Goal: Task Accomplishment & Management: Complete application form

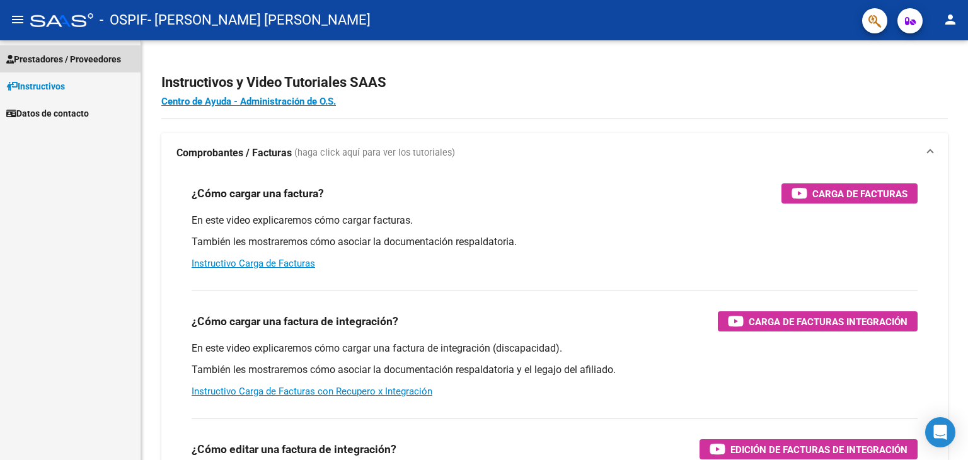
click at [46, 59] on span "Prestadores / Proveedores" at bounding box center [63, 59] width 115 height 14
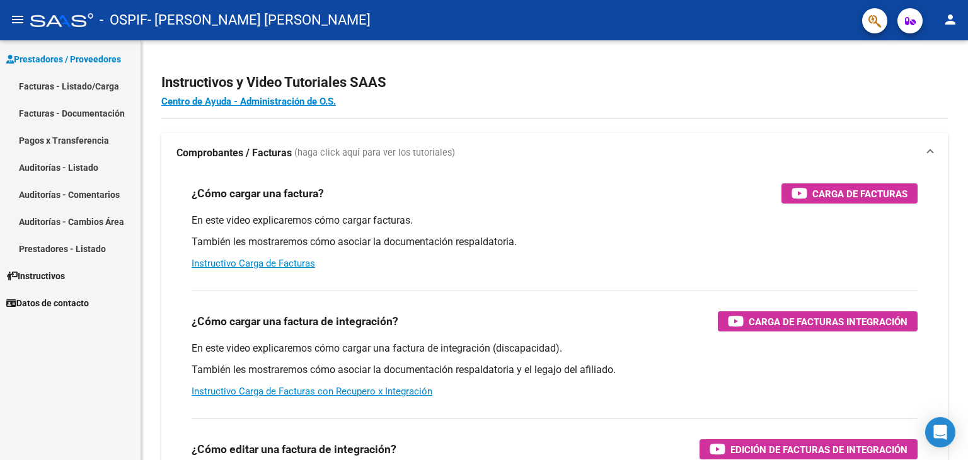
click at [42, 76] on link "Facturas - Listado/Carga" at bounding box center [70, 85] width 140 height 27
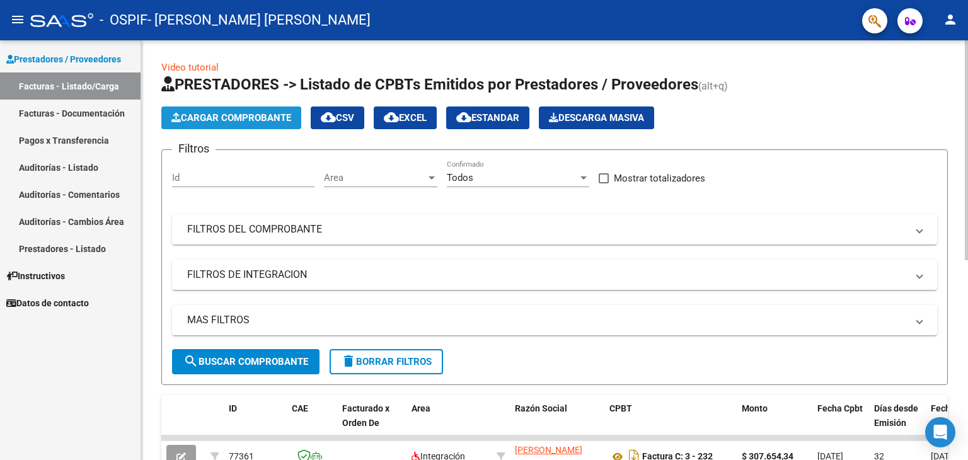
click at [179, 116] on icon "button" at bounding box center [175, 117] width 9 height 9
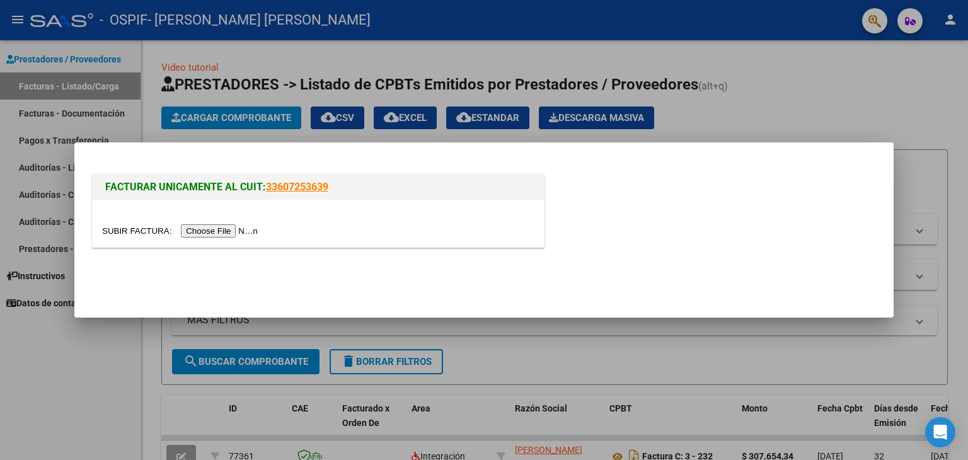
click at [202, 229] on input "file" at bounding box center [181, 230] width 159 height 13
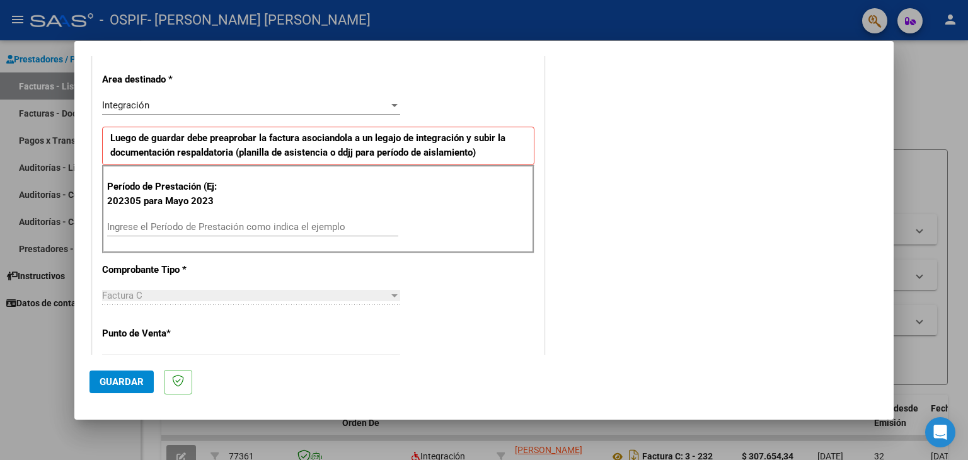
scroll to position [261, 0]
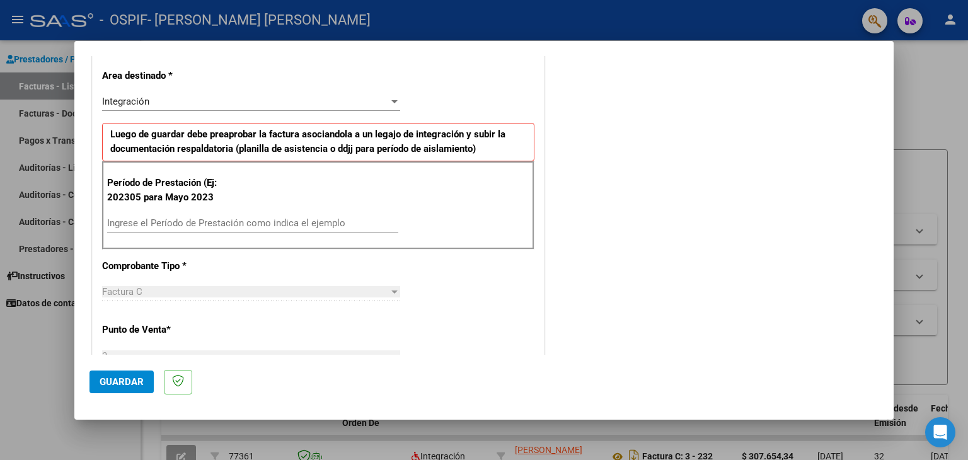
click at [345, 229] on div "Ingrese el Período de Prestación como indica el ejemplo" at bounding box center [252, 223] width 291 height 19
type input "202507"
click at [121, 389] on button "Guardar" at bounding box center [121, 381] width 64 height 23
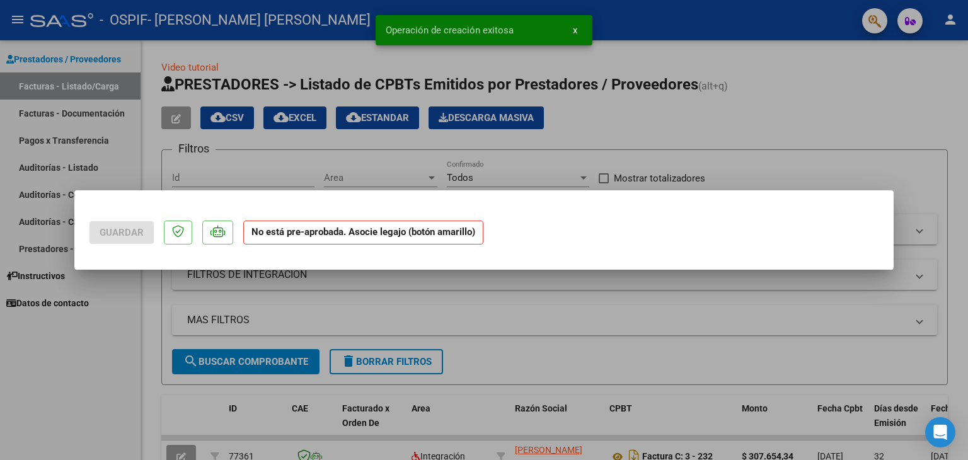
scroll to position [0, 0]
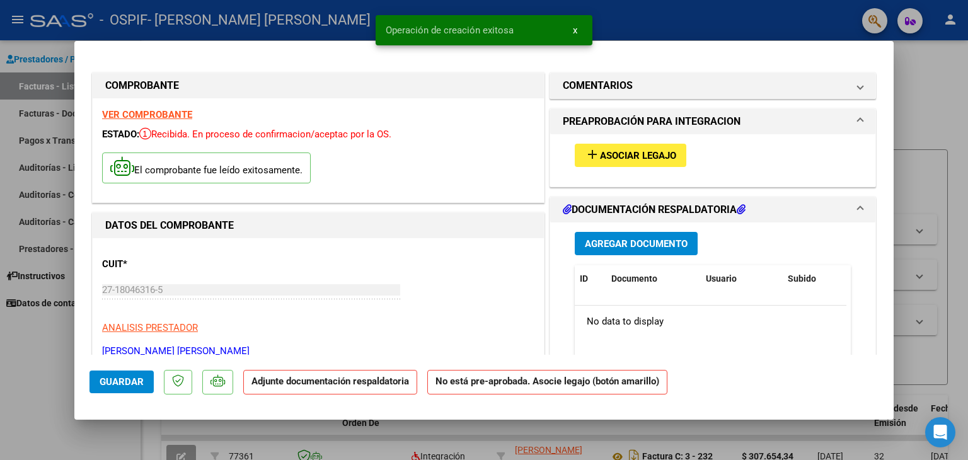
click at [668, 160] on span "Asociar Legajo" at bounding box center [638, 155] width 76 height 11
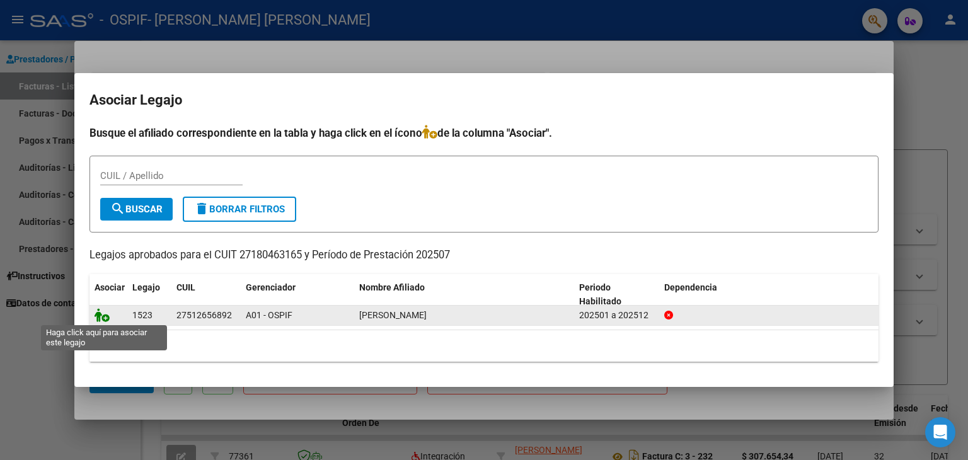
click at [94, 316] on icon at bounding box center [101, 315] width 15 height 14
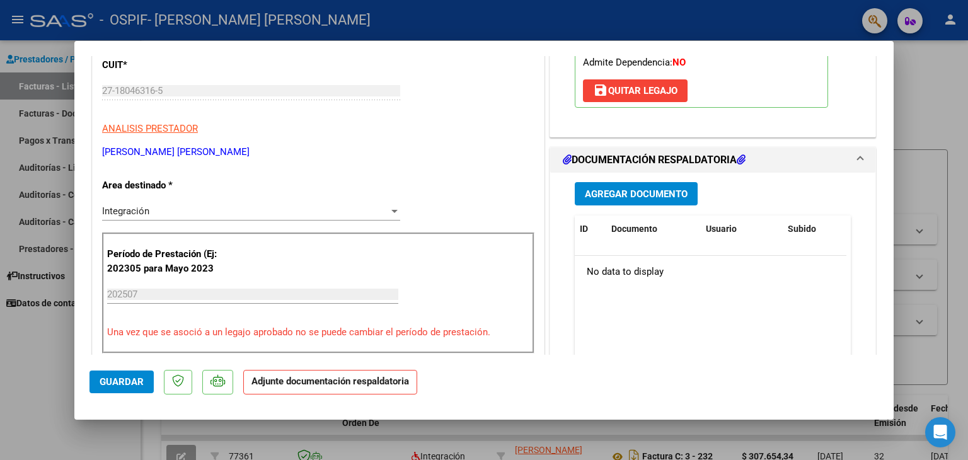
scroll to position [229, 0]
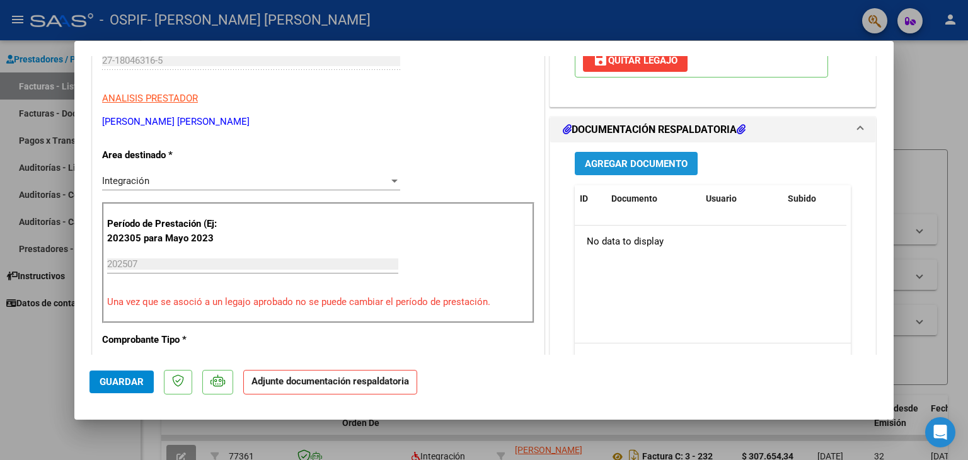
click at [630, 157] on span "Agregar Documento" at bounding box center [636, 162] width 103 height 11
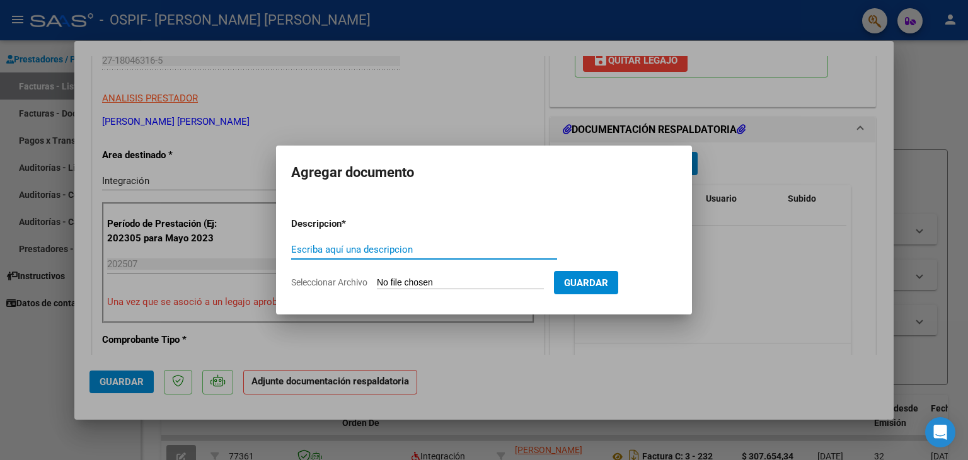
click at [390, 250] on input "Escriba aquí una descripcion" at bounding box center [424, 249] width 266 height 11
type input "Autorizacion"
drag, startPoint x: 403, startPoint y: 280, endPoint x: 564, endPoint y: 300, distance: 163.1
click at [564, 300] on mat-dialog-container "Agregar documento Descripcion * Autorizacion Escriba aquí una descripcion Selec…" at bounding box center [484, 230] width 416 height 169
click at [397, 283] on input "Seleccionar Archivo" at bounding box center [460, 283] width 167 height 12
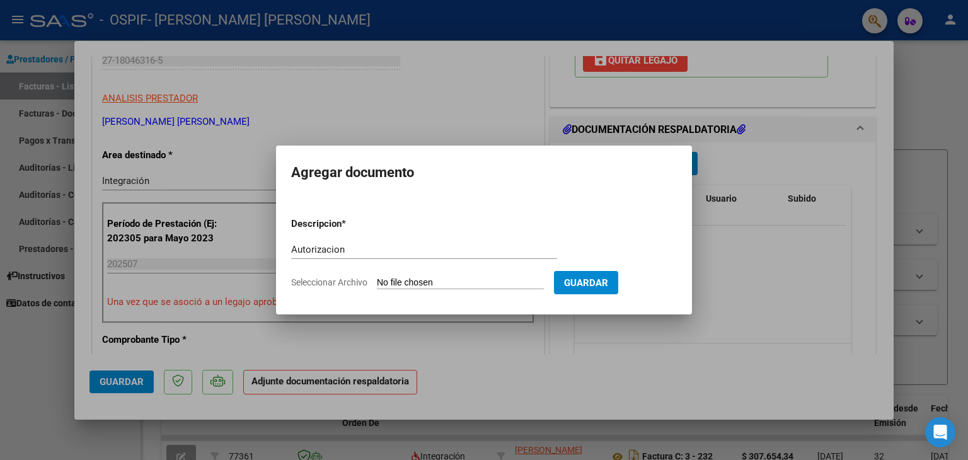
click at [399, 283] on input "Seleccionar Archivo" at bounding box center [460, 283] width 167 height 12
type input "C:\fakepath\Imagen de WhatsApp 2025-08-10 a las 17.31.51_7f13f618.jpg"
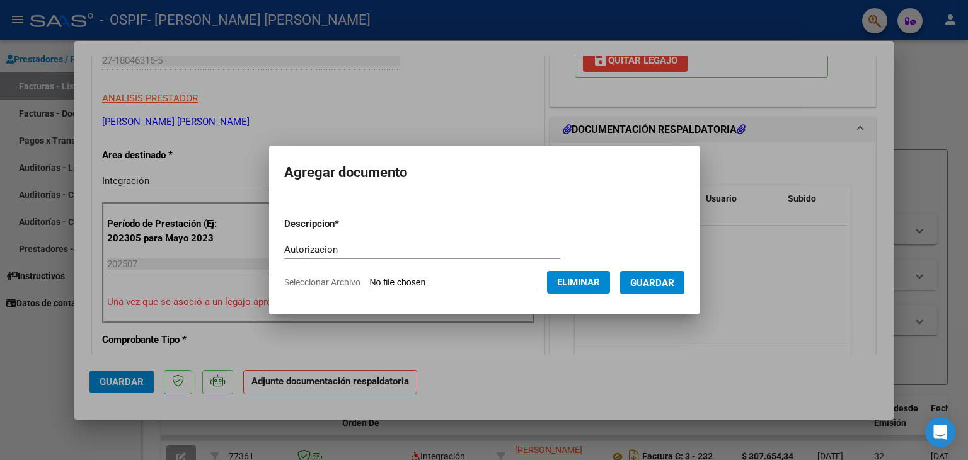
click at [656, 289] on button "Guardar" at bounding box center [652, 282] width 64 height 23
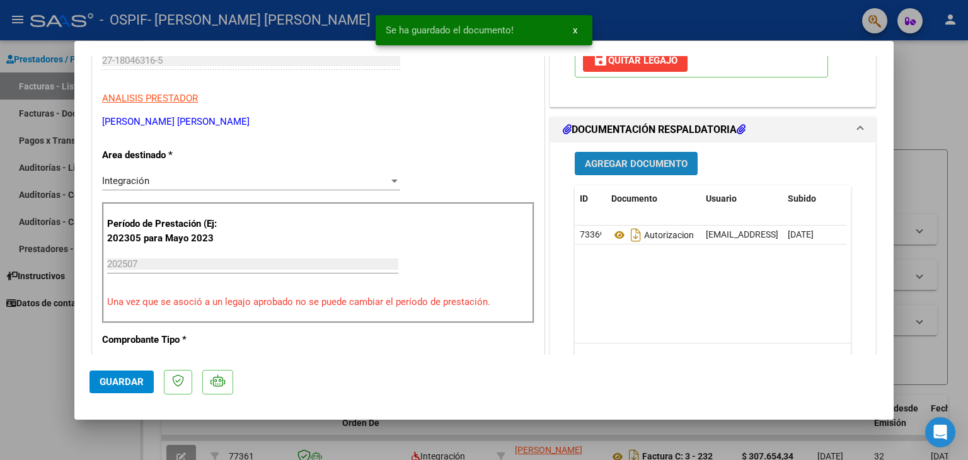
click at [637, 163] on span "Agregar Documento" at bounding box center [636, 163] width 103 height 11
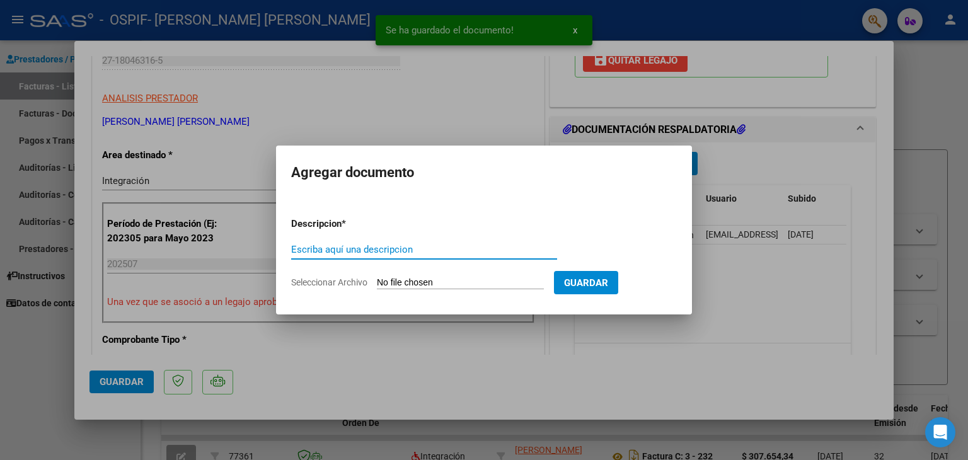
click at [351, 246] on input "Escriba aquí una descripcion" at bounding box center [424, 249] width 266 height 11
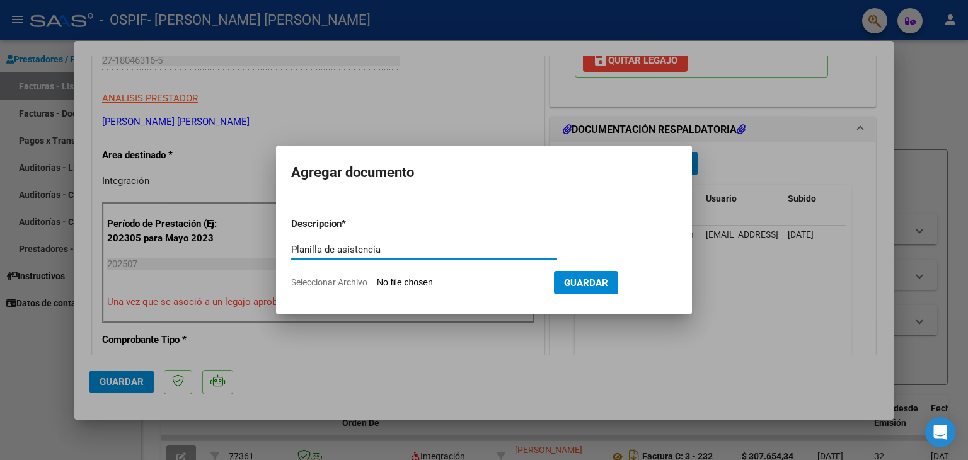
type input "Planilla de asistencia"
click at [426, 277] on app-file-uploader "Seleccionar Archivo" at bounding box center [422, 282] width 263 height 11
click at [423, 281] on input "Seleccionar Archivo" at bounding box center [460, 283] width 167 height 12
type input "C:\fakepath\Martina.jpg"
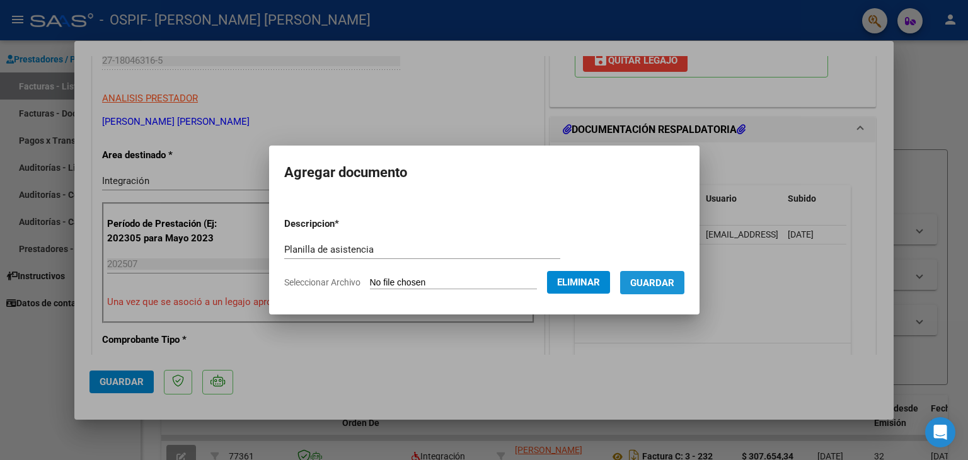
click at [653, 283] on span "Guardar" at bounding box center [652, 282] width 44 height 11
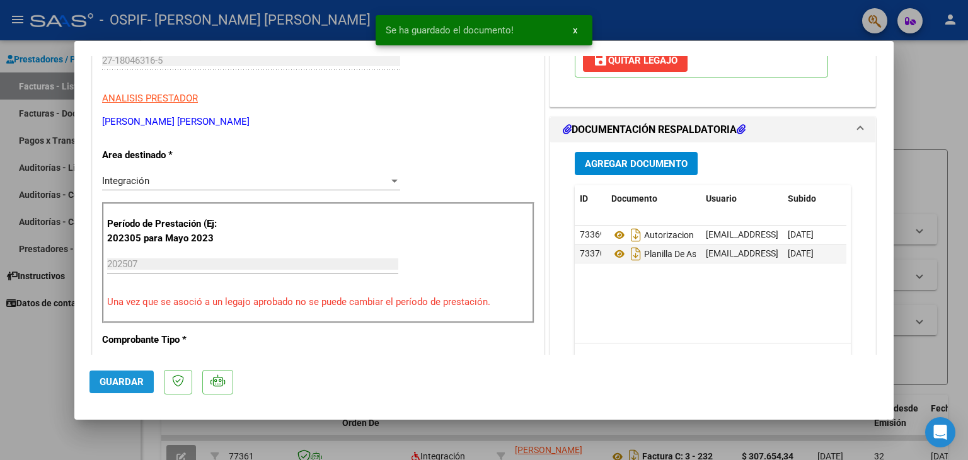
click at [127, 375] on button "Guardar" at bounding box center [121, 381] width 64 height 23
click at [28, 362] on div at bounding box center [484, 230] width 968 height 460
type input "$ 0,00"
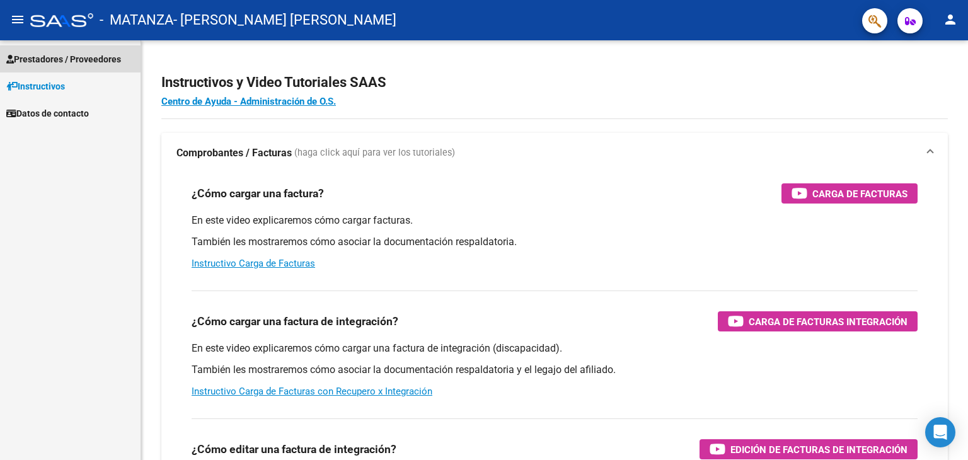
click at [35, 52] on span "Prestadores / Proveedores" at bounding box center [63, 59] width 115 height 14
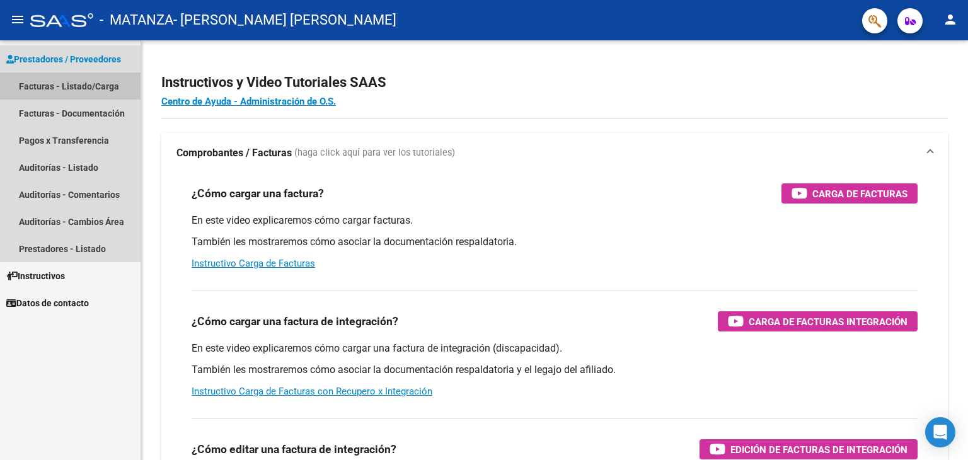
click at [60, 87] on link "Facturas - Listado/Carga" at bounding box center [70, 85] width 140 height 27
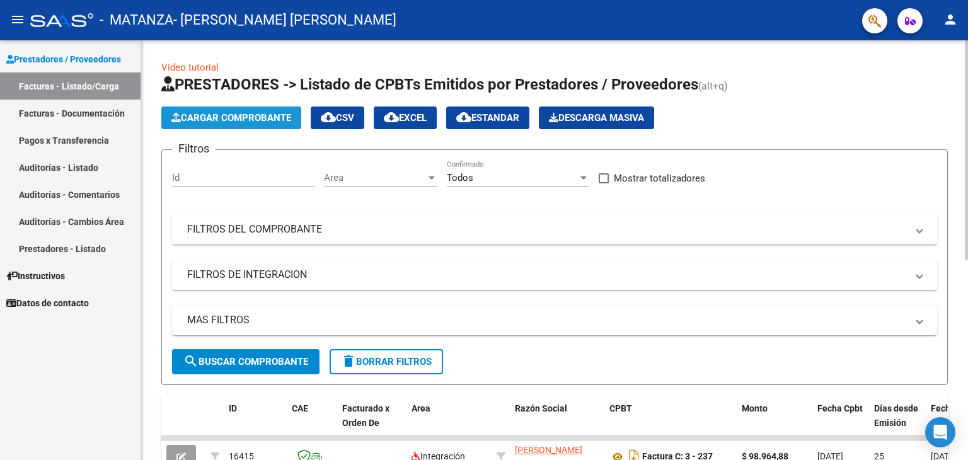
click at [241, 121] on span "Cargar Comprobante" at bounding box center [231, 117] width 120 height 11
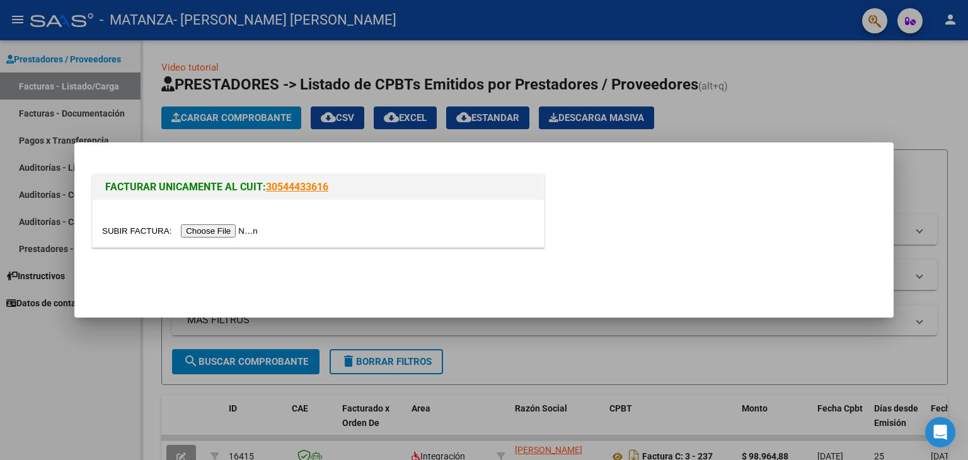
click at [209, 230] on input "file" at bounding box center [181, 230] width 159 height 13
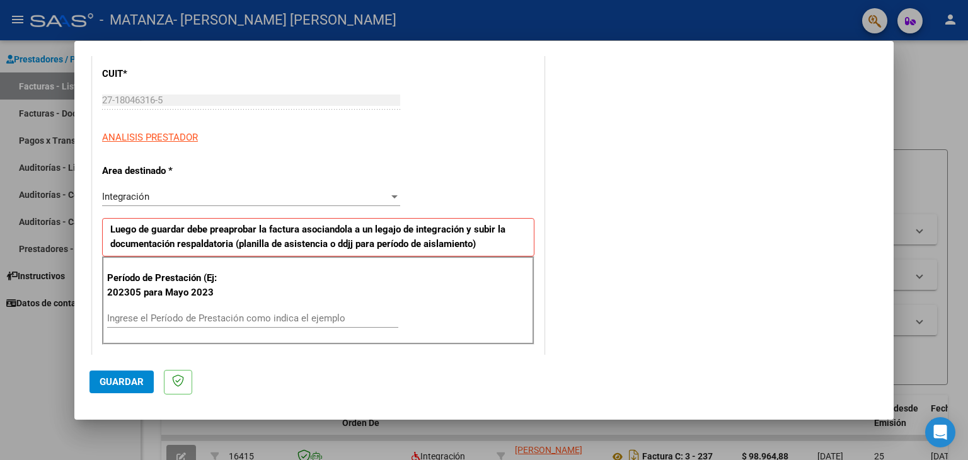
scroll to position [225, 0]
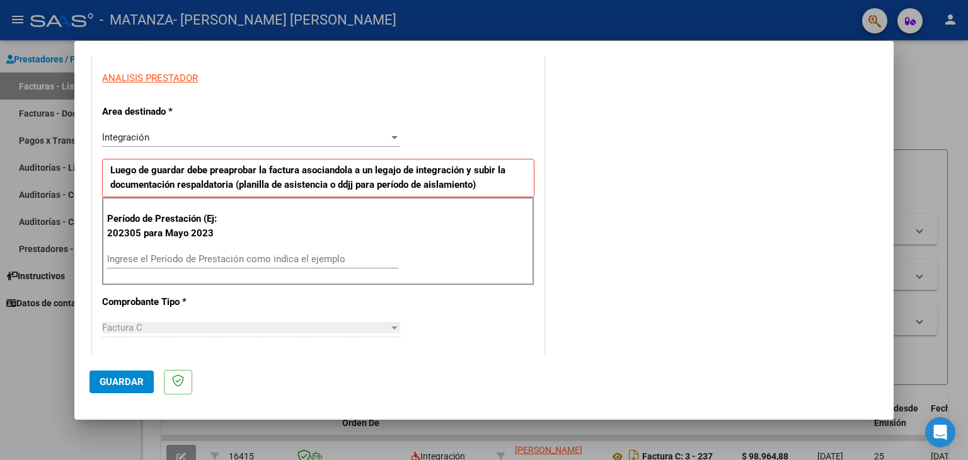
click at [261, 261] on input "Ingrese el Período de Prestación como indica el ejemplo" at bounding box center [252, 258] width 291 height 11
type input "202507"
click at [113, 380] on span "Guardar" at bounding box center [122, 381] width 44 height 11
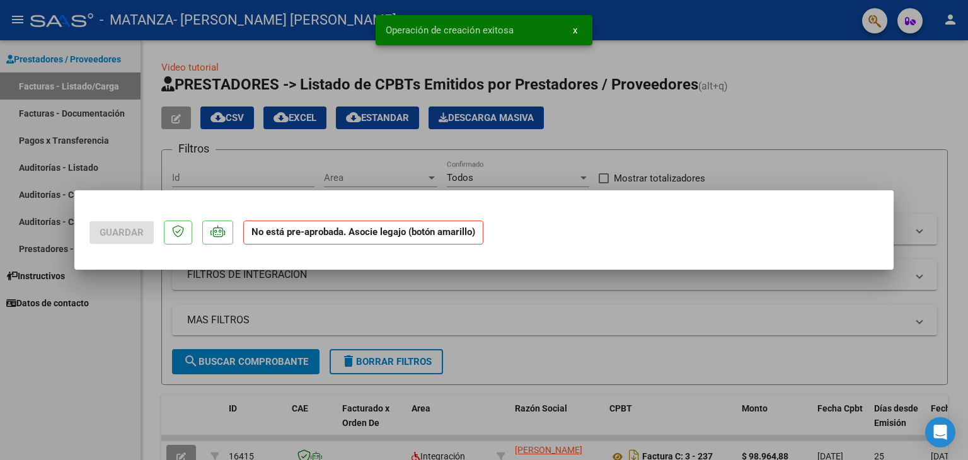
scroll to position [0, 0]
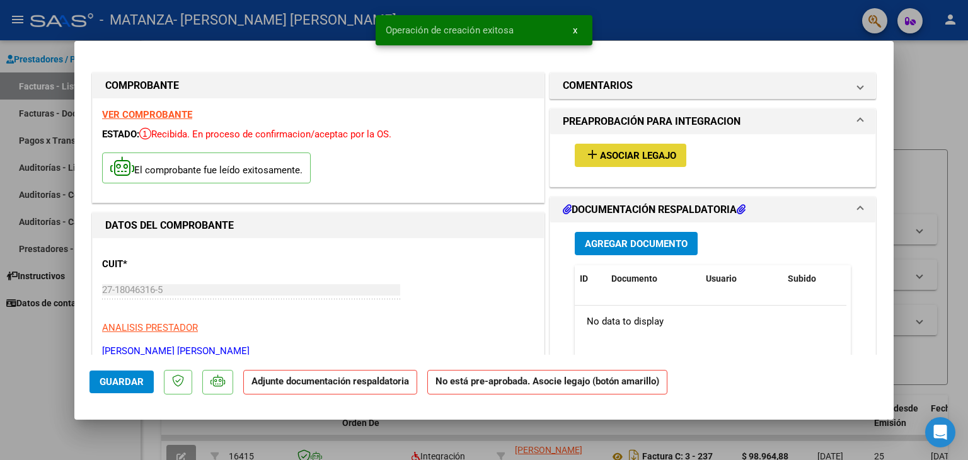
click at [651, 163] on button "add Asociar Legajo" at bounding box center [629, 155] width 111 height 23
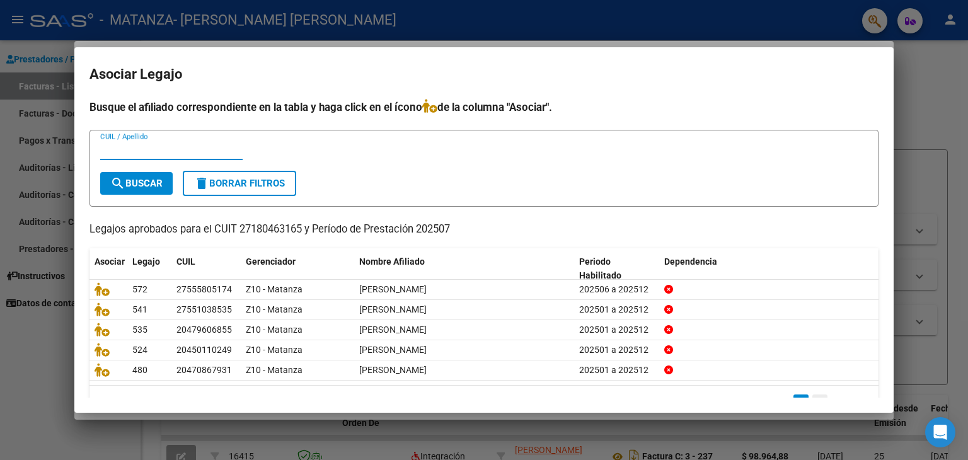
click at [812, 394] on link "2" at bounding box center [819, 401] width 15 height 14
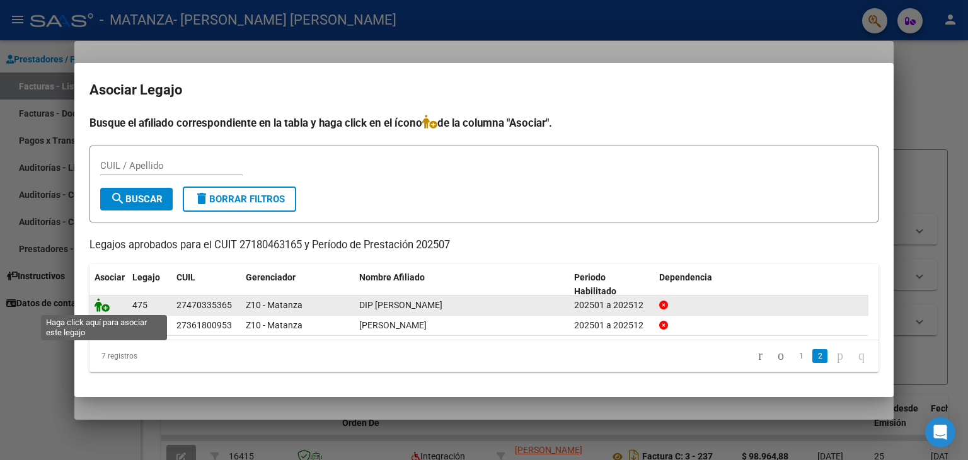
click at [99, 308] on icon at bounding box center [101, 305] width 15 height 14
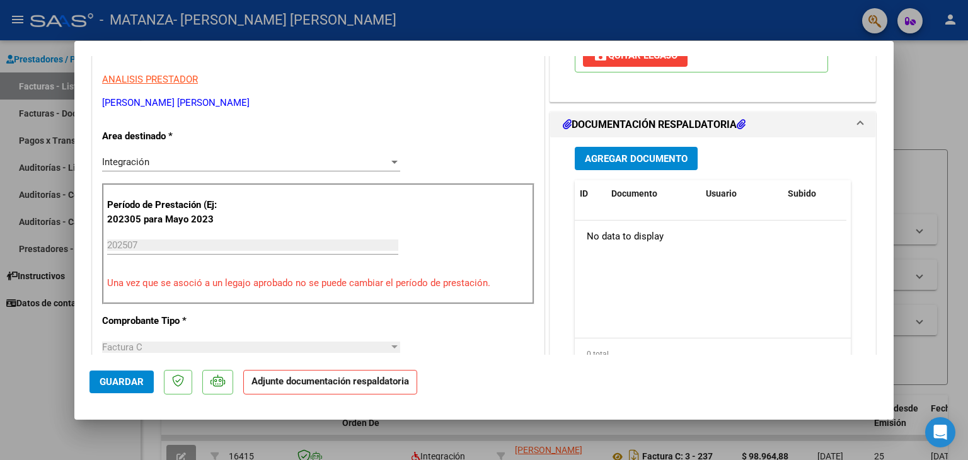
scroll to position [254, 0]
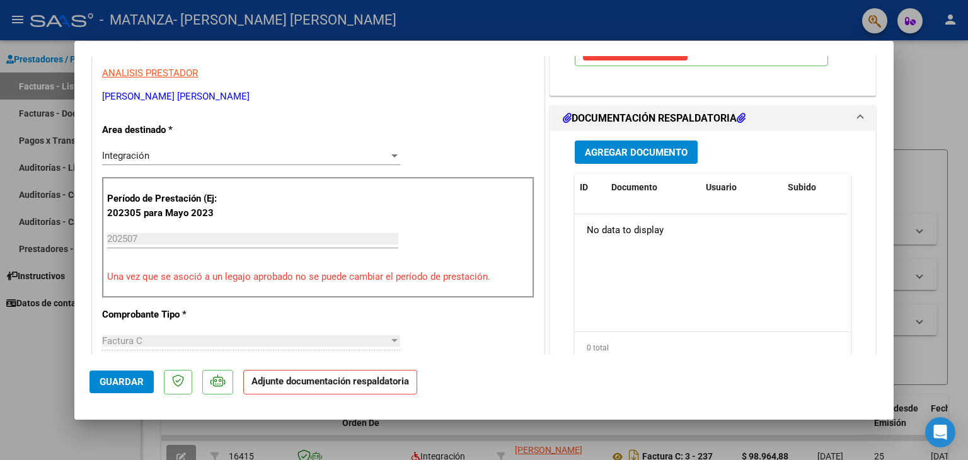
click at [639, 157] on span "Agregar Documento" at bounding box center [636, 152] width 103 height 11
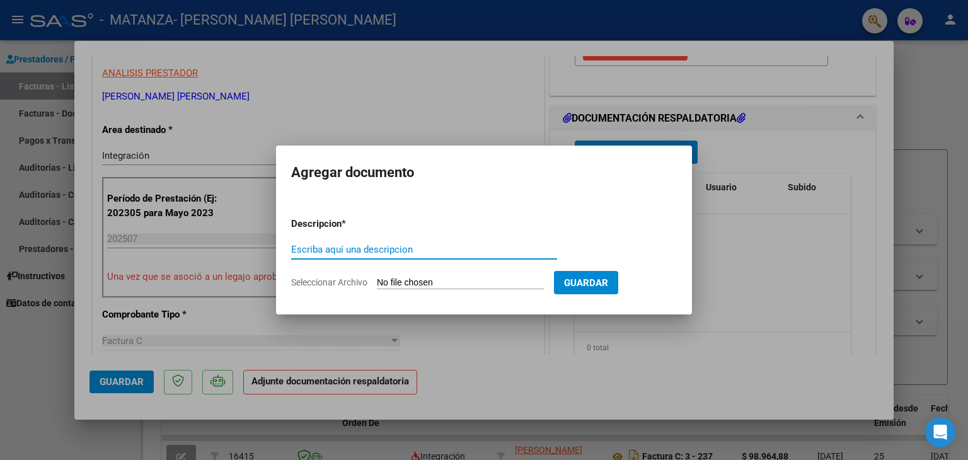
click at [443, 246] on input "Escriba aquí una descripcion" at bounding box center [424, 249] width 266 height 11
type input "Planilla de asistencia"
click at [427, 278] on input "Seleccionar Archivo" at bounding box center [460, 283] width 167 height 12
type input "C:\fakepath\Dip.jpg"
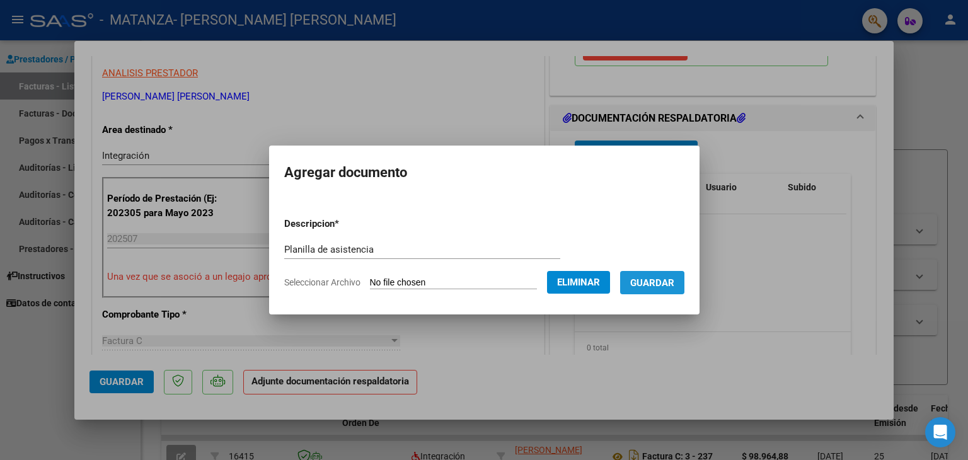
click at [650, 288] on span "Guardar" at bounding box center [652, 282] width 44 height 11
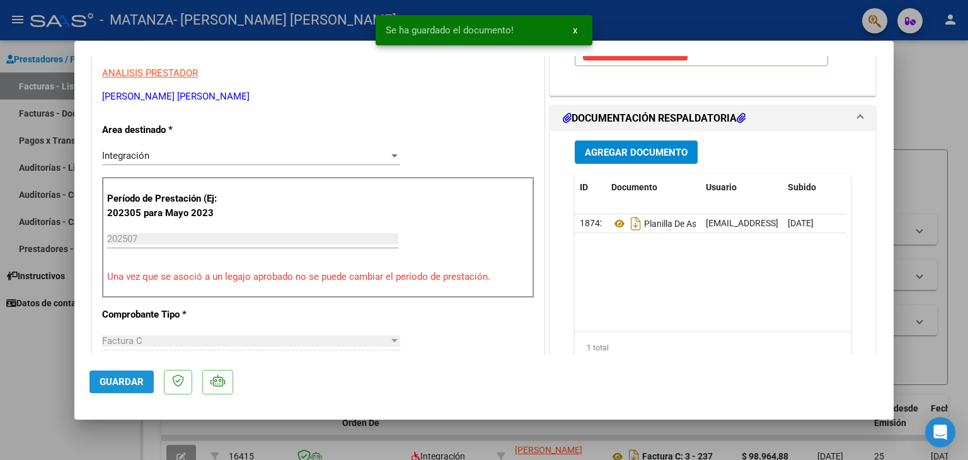
click at [130, 379] on span "Guardar" at bounding box center [122, 381] width 44 height 11
click at [38, 342] on div at bounding box center [484, 230] width 968 height 460
type input "$ 0,00"
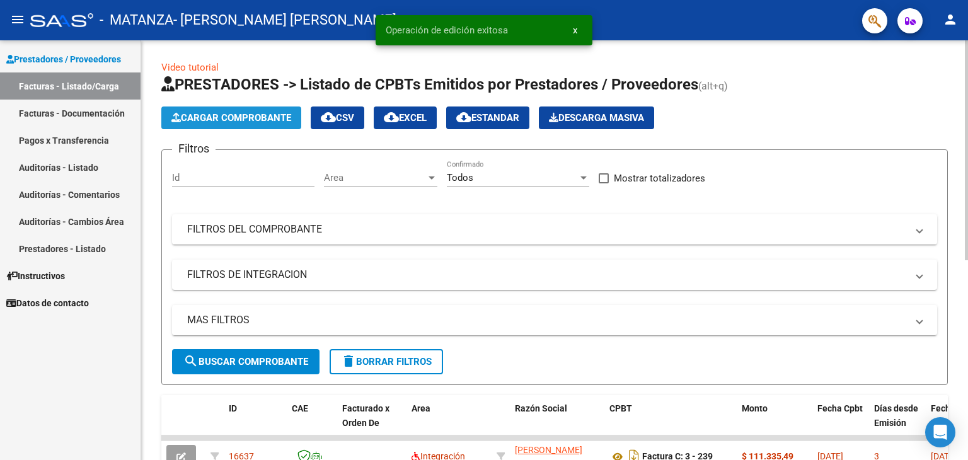
click at [236, 120] on span "Cargar Comprobante" at bounding box center [231, 117] width 120 height 11
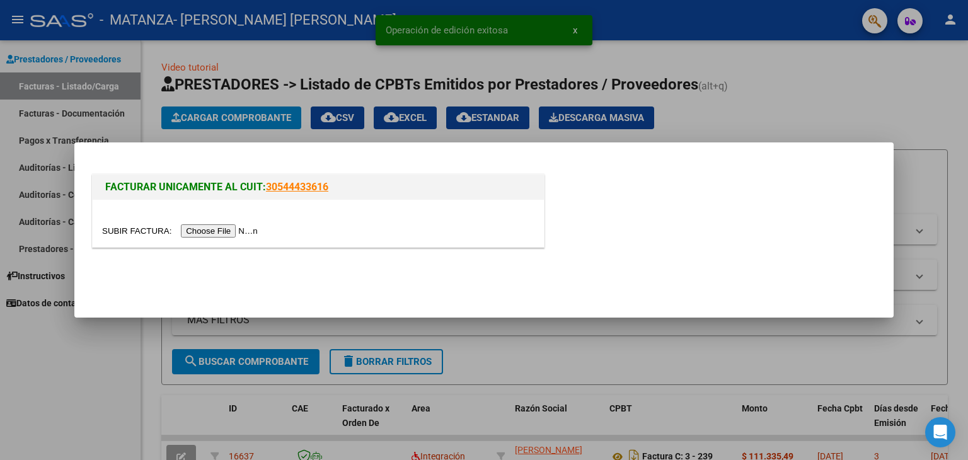
click at [207, 229] on input "file" at bounding box center [181, 230] width 159 height 13
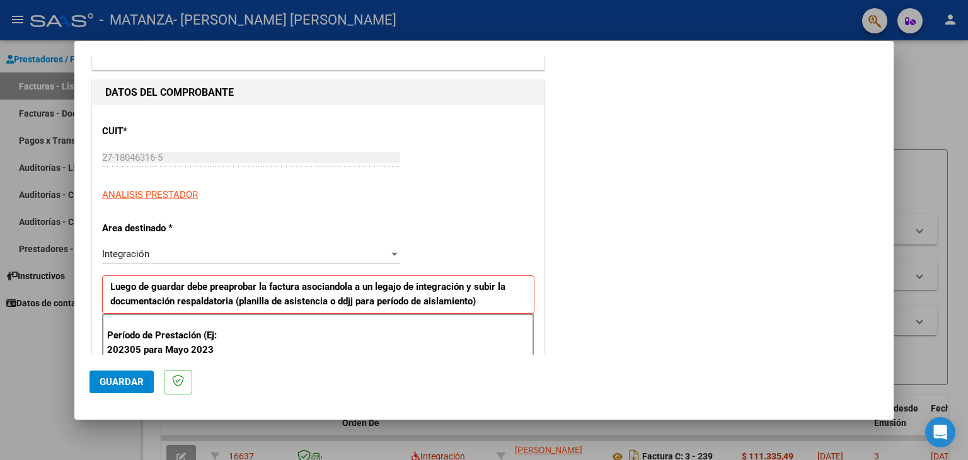
scroll to position [142, 0]
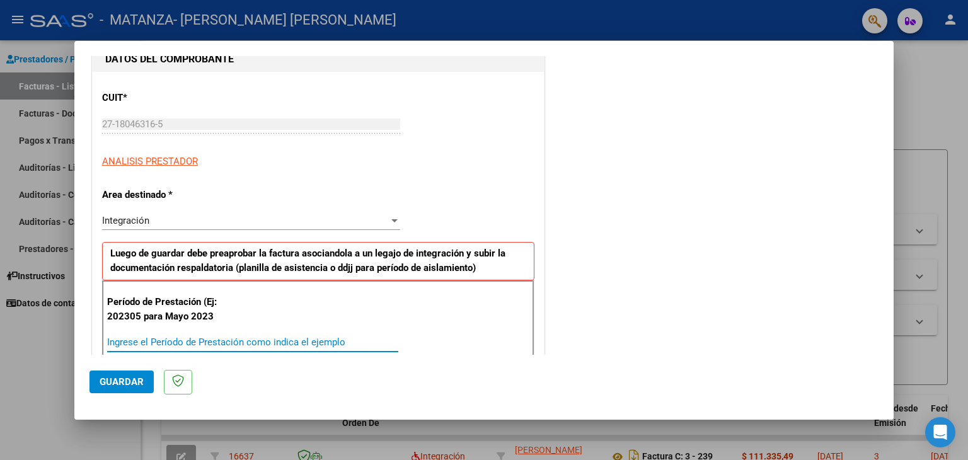
click at [295, 343] on input "Ingrese el Período de Prestación como indica el ejemplo" at bounding box center [252, 341] width 291 height 11
type input "202507"
click at [127, 376] on span "Guardar" at bounding box center [122, 381] width 44 height 11
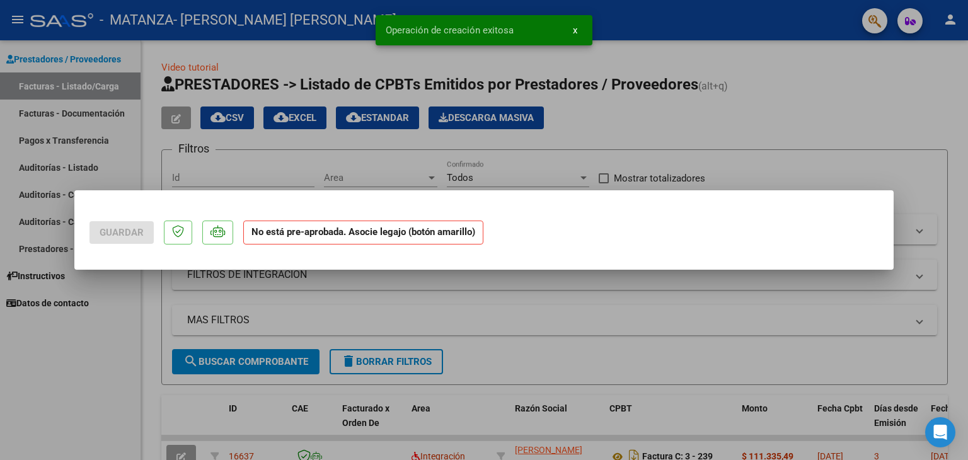
scroll to position [0, 0]
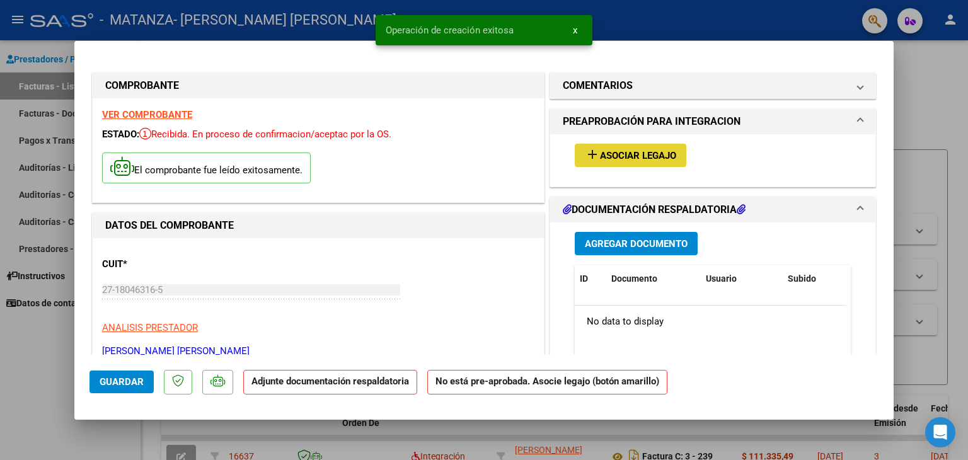
click at [652, 157] on span "Asociar Legajo" at bounding box center [638, 155] width 76 height 11
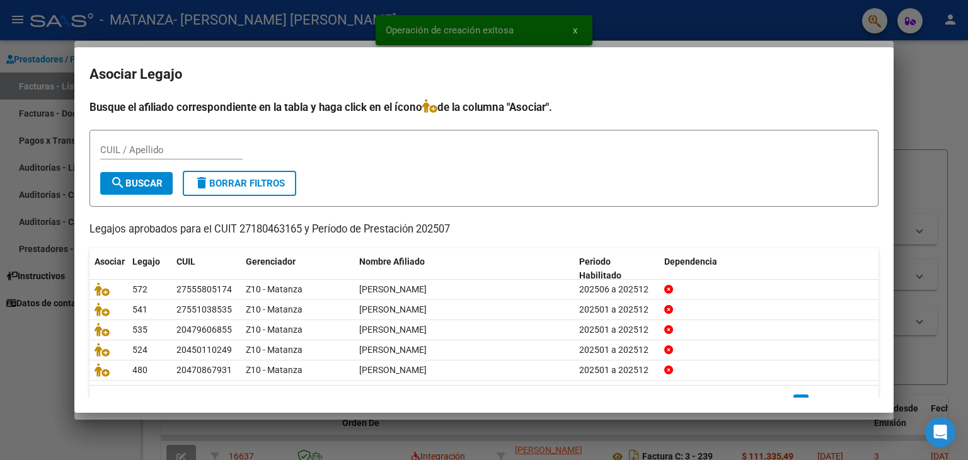
drag, startPoint x: 652, startPoint y: 157, endPoint x: 502, endPoint y: 213, distance: 159.8
click at [502, 213] on div "Busque el afiliado correspondiente en la tabla y haga click en el ícono de la c…" at bounding box center [483, 258] width 789 height 318
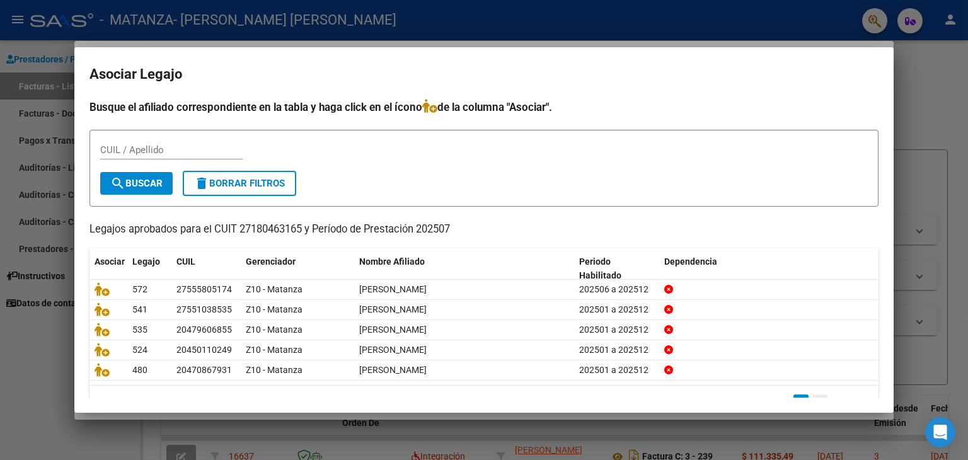
click at [812, 394] on link "2" at bounding box center [819, 401] width 15 height 14
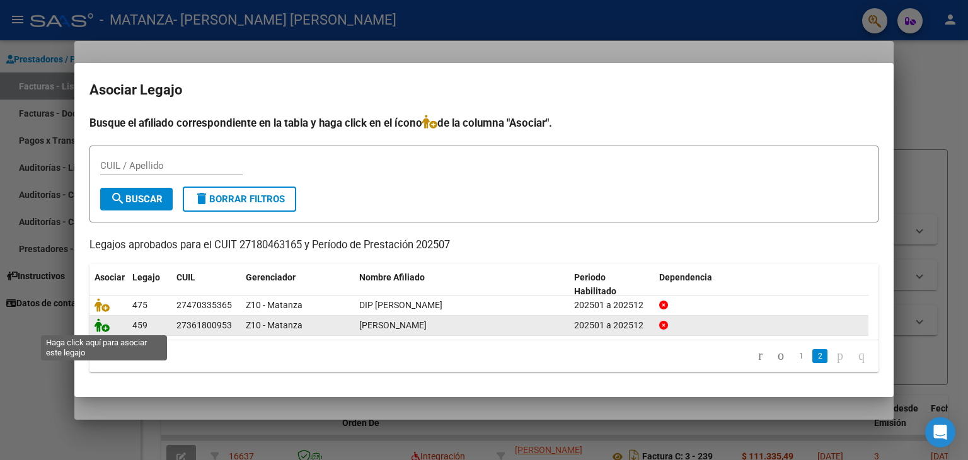
click at [103, 324] on icon at bounding box center [101, 325] width 15 height 14
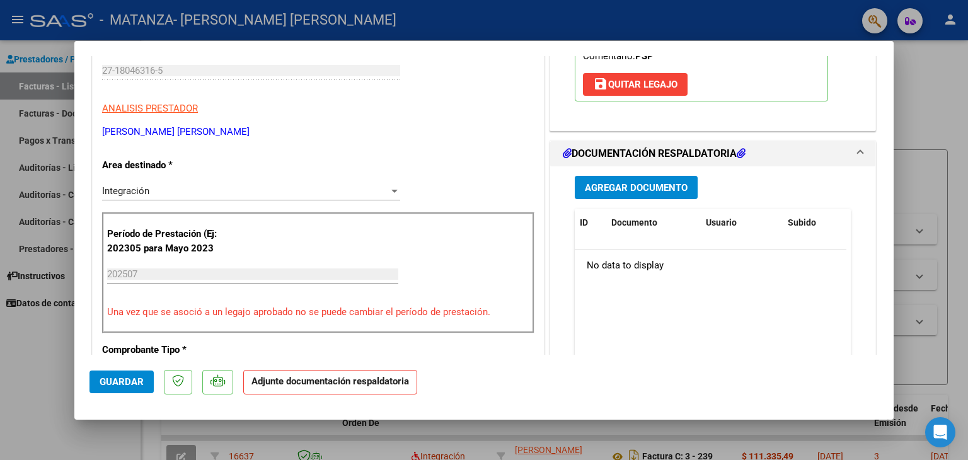
scroll to position [229, 0]
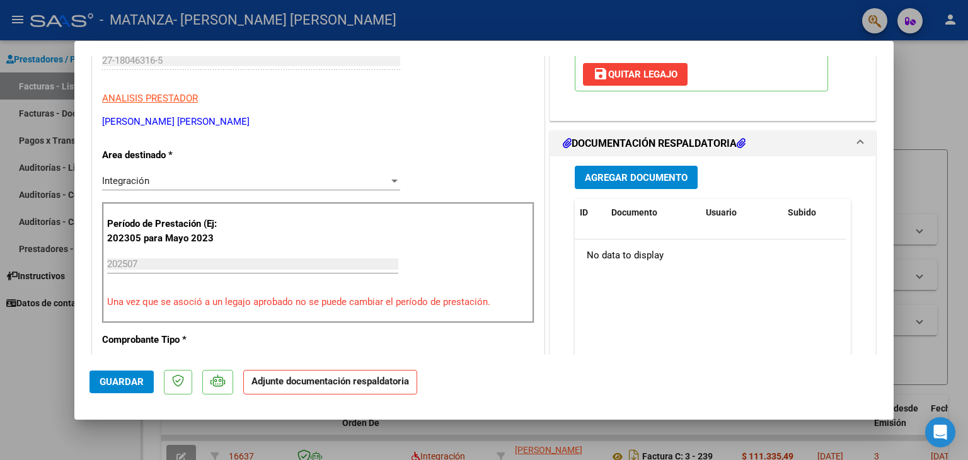
click at [650, 176] on span "Agregar Documento" at bounding box center [636, 177] width 103 height 11
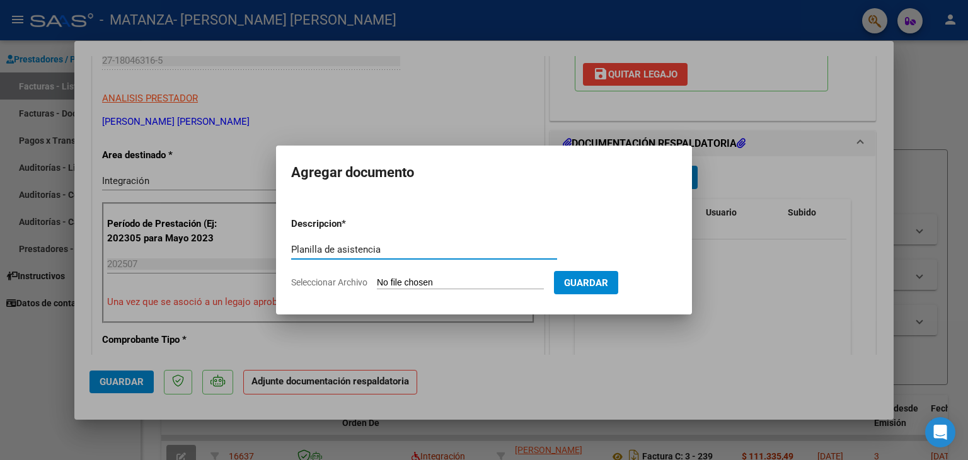
type input "Planilla de asistencia"
click at [392, 285] on input "Seleccionar Archivo" at bounding box center [460, 283] width 167 height 12
type input "C:\fakepath\[PERSON_NAME].jpg"
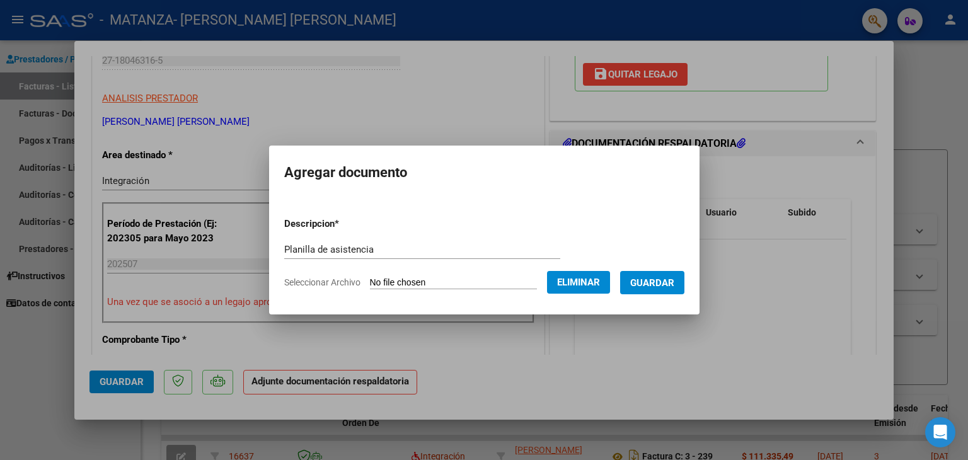
click at [631, 285] on span "Guardar" at bounding box center [652, 282] width 44 height 11
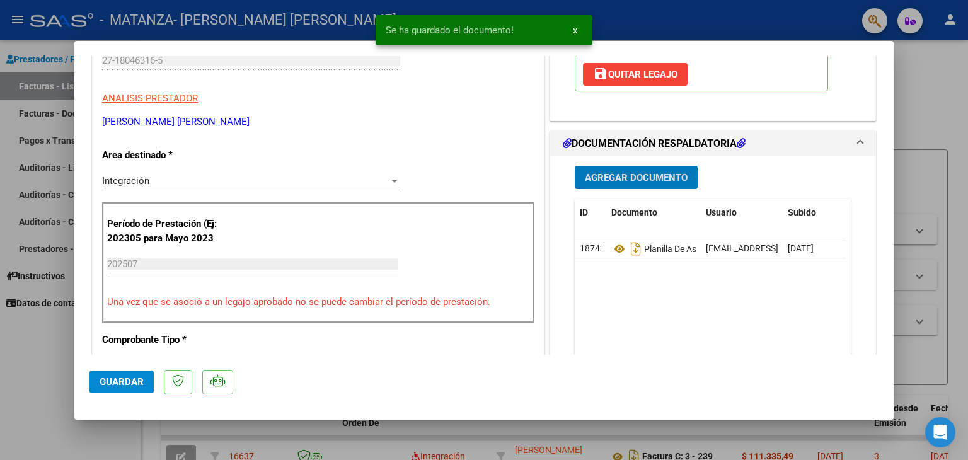
click at [111, 386] on span "Guardar" at bounding box center [122, 381] width 44 height 11
click at [37, 363] on div at bounding box center [484, 230] width 968 height 460
type input "$ 0,00"
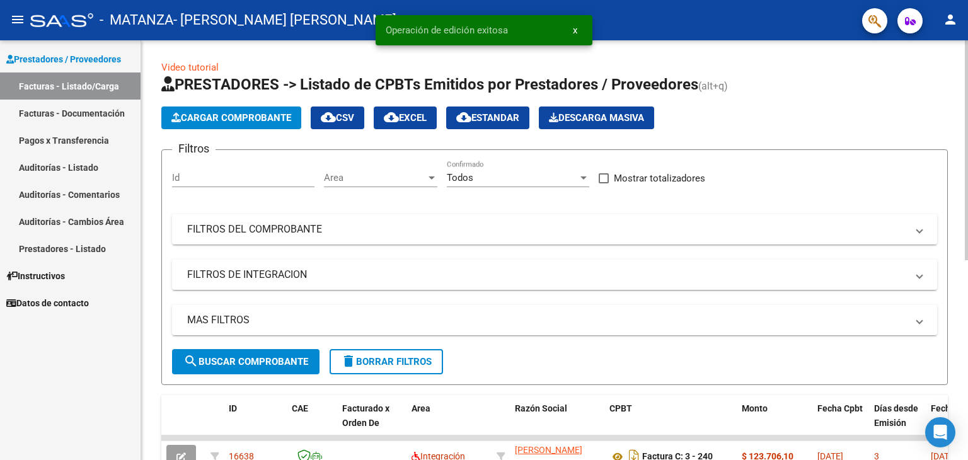
click at [246, 112] on span "Cargar Comprobante" at bounding box center [231, 117] width 120 height 11
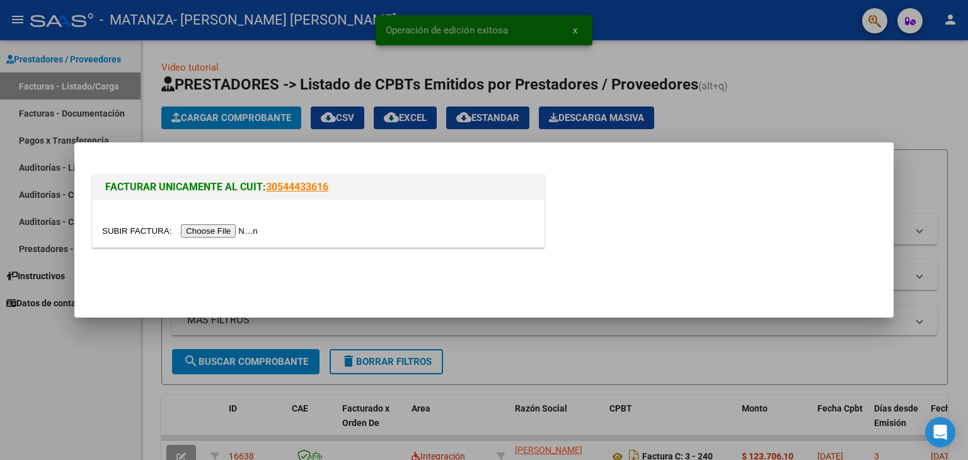
click at [214, 232] on input "file" at bounding box center [181, 230] width 159 height 13
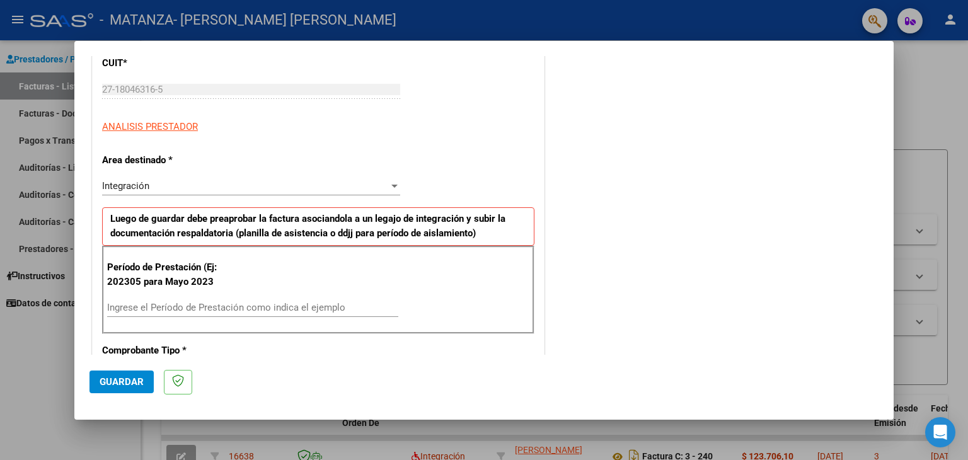
scroll to position [202, 0]
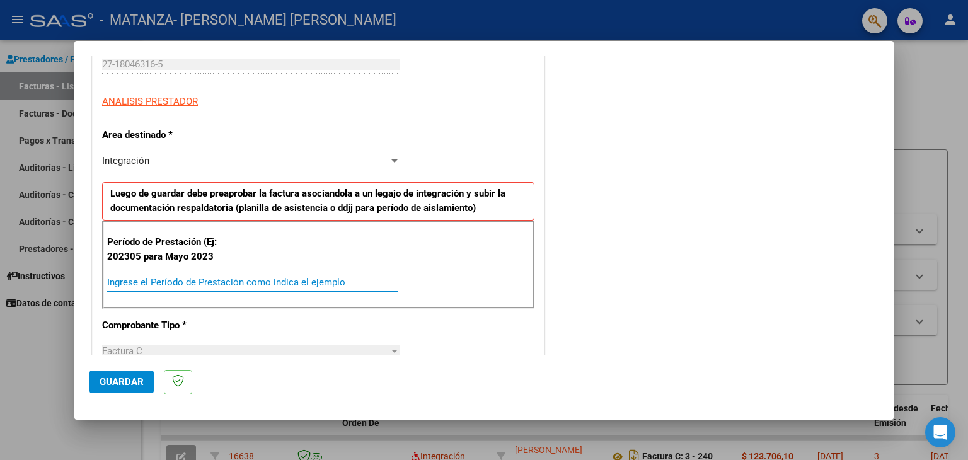
click at [270, 285] on input "Ingrese el Período de Prestación como indica el ejemplo" at bounding box center [252, 282] width 291 height 11
type input "202507"
click at [134, 379] on span "Guardar" at bounding box center [122, 381] width 44 height 11
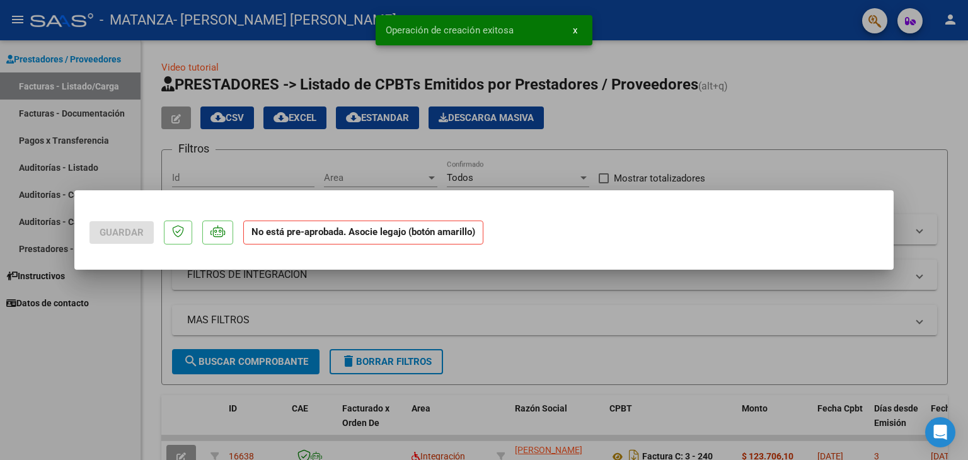
scroll to position [0, 0]
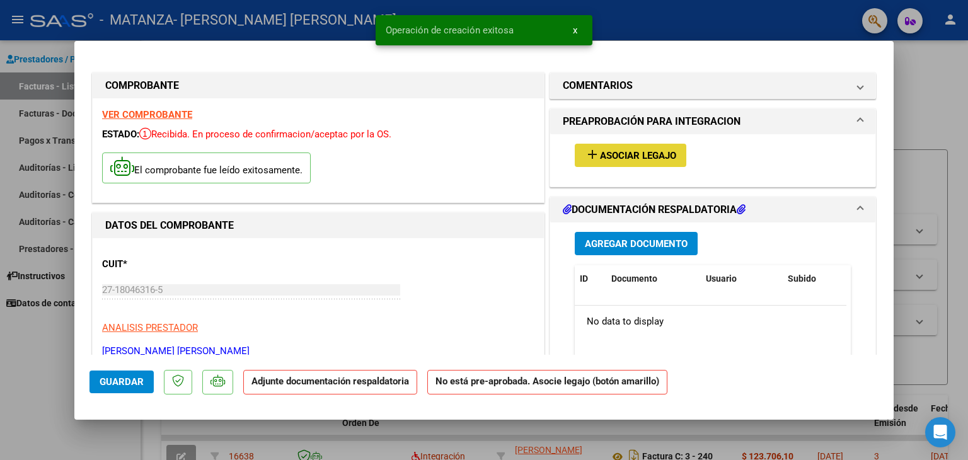
click at [637, 146] on button "add Asociar Legajo" at bounding box center [629, 155] width 111 height 23
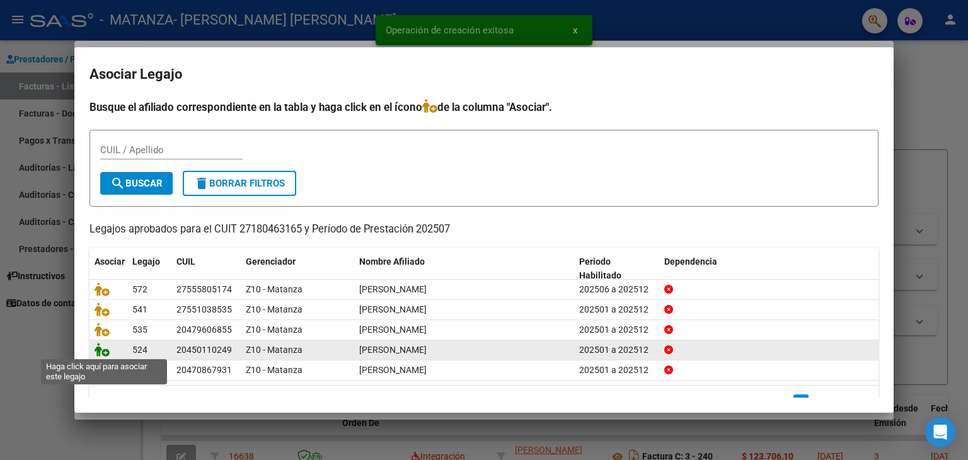
click at [104, 348] on icon at bounding box center [101, 350] width 15 height 14
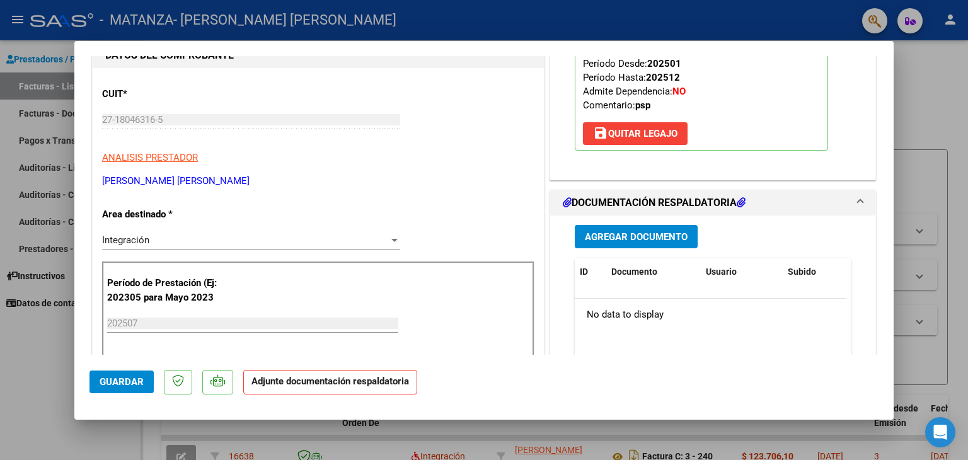
scroll to position [172, 0]
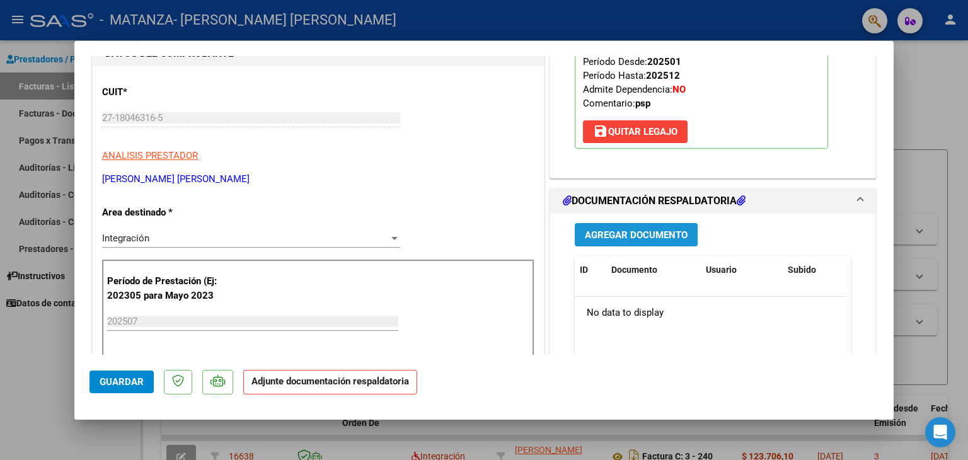
click at [611, 237] on span "Agregar Documento" at bounding box center [636, 234] width 103 height 11
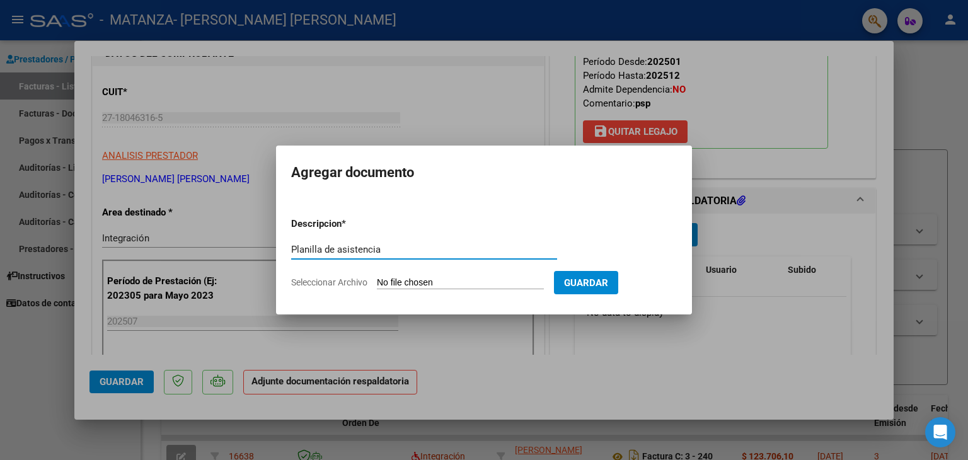
type input "Planilla de asistencia"
click at [463, 280] on input "Seleccionar Archivo" at bounding box center [460, 283] width 167 height 12
type input "C:\fakepath\[PERSON_NAME].jpg"
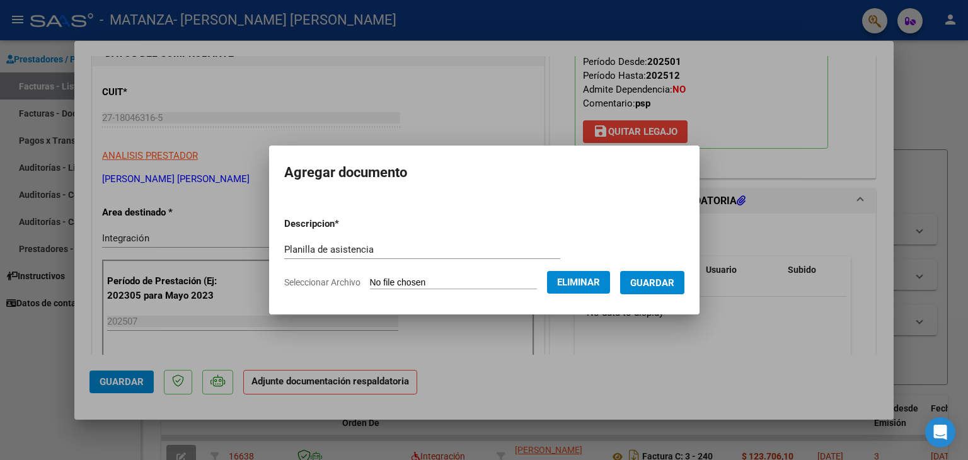
click at [653, 278] on span "Guardar" at bounding box center [652, 282] width 44 height 11
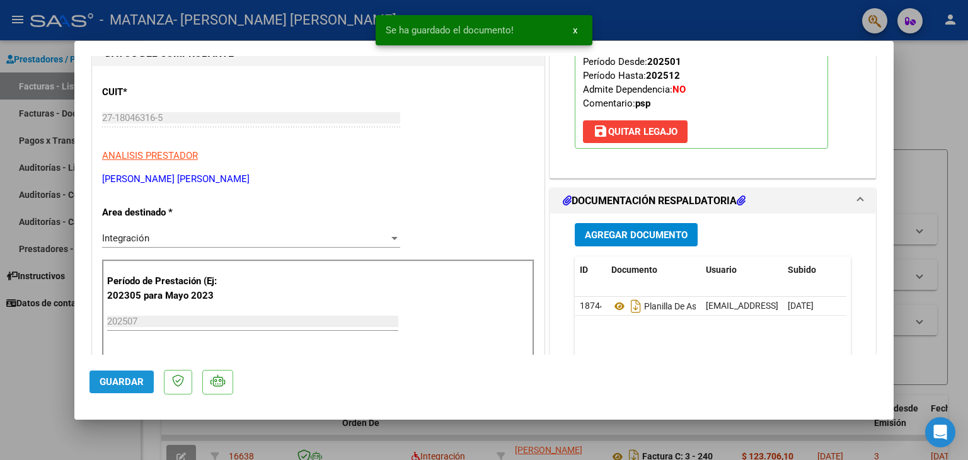
click at [117, 374] on button "Guardar" at bounding box center [121, 381] width 64 height 23
click at [23, 401] on div at bounding box center [484, 230] width 968 height 460
type input "$ 0,00"
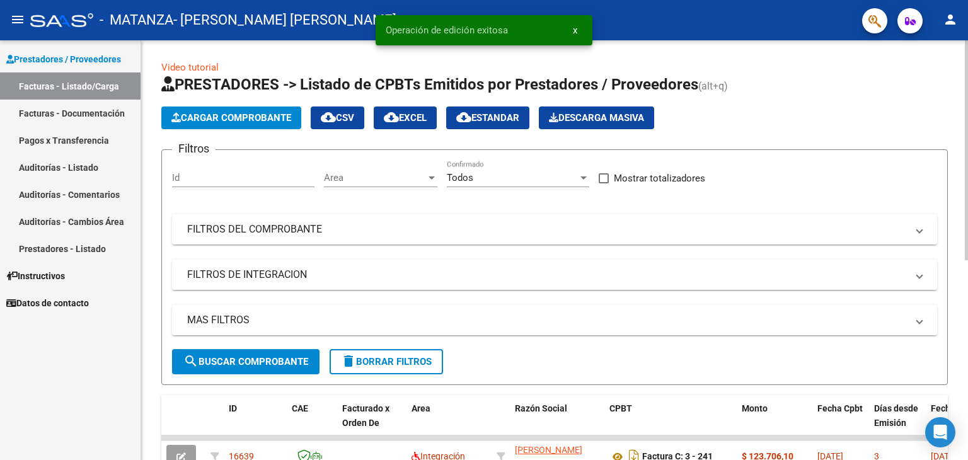
click at [214, 118] on span "Cargar Comprobante" at bounding box center [231, 117] width 120 height 11
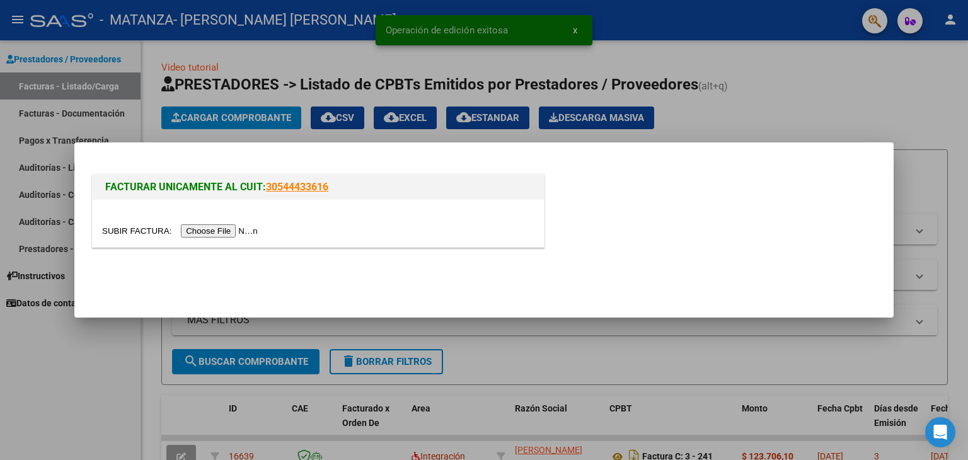
click at [200, 228] on input "file" at bounding box center [181, 230] width 159 height 13
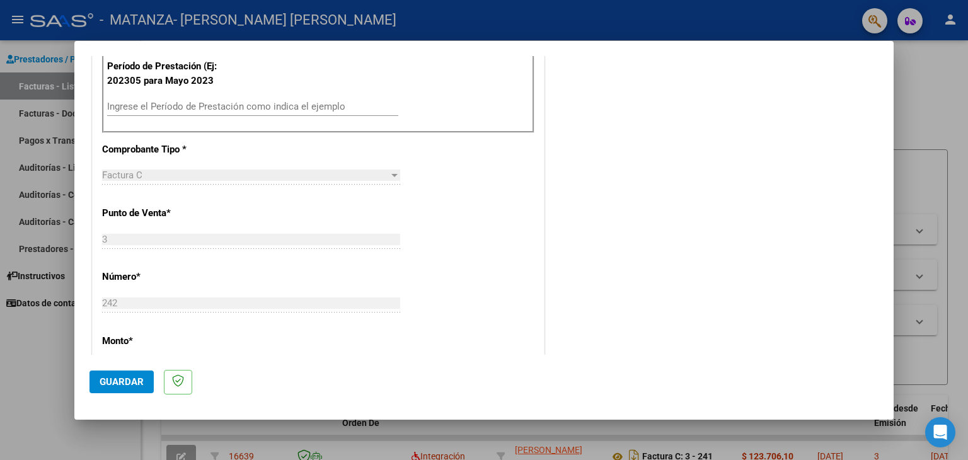
scroll to position [378, 0]
click at [185, 104] on input "Ingrese el Período de Prestación como indica el ejemplo" at bounding box center [252, 105] width 291 height 11
type input "202507"
click at [130, 376] on span "Guardar" at bounding box center [122, 381] width 44 height 11
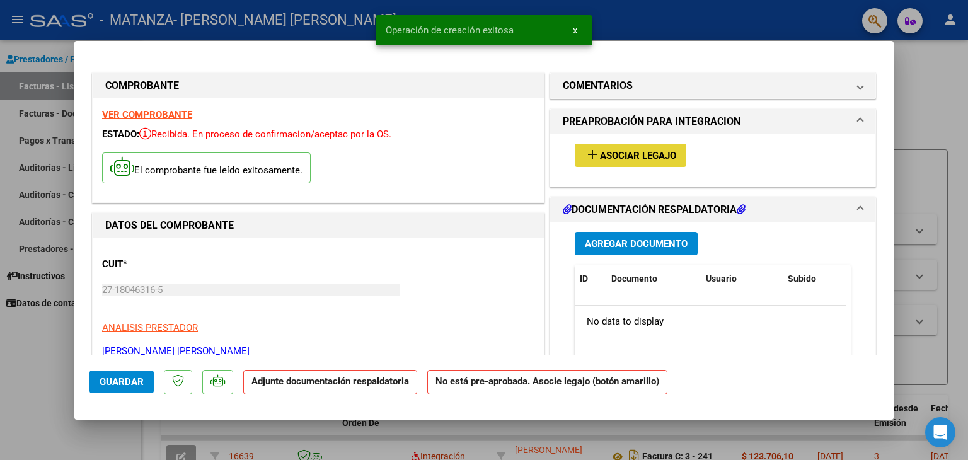
click at [665, 157] on span "Asociar Legajo" at bounding box center [638, 155] width 76 height 11
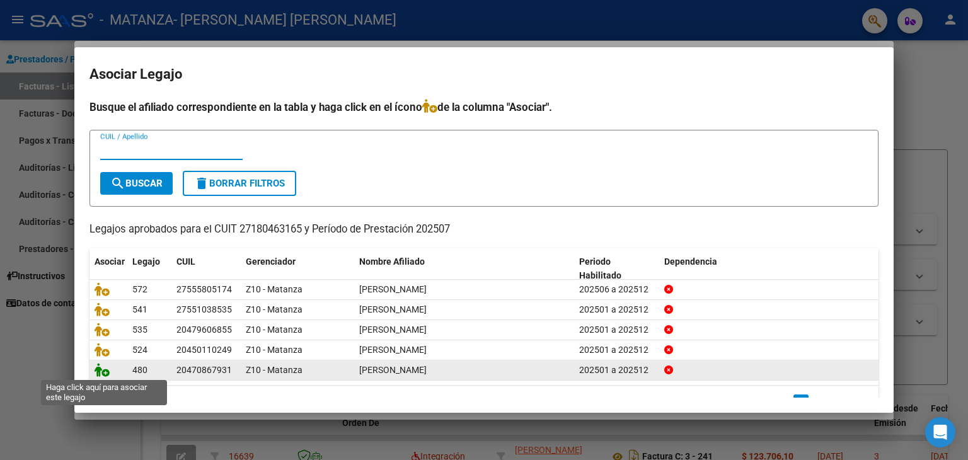
click at [103, 371] on icon at bounding box center [101, 370] width 15 height 14
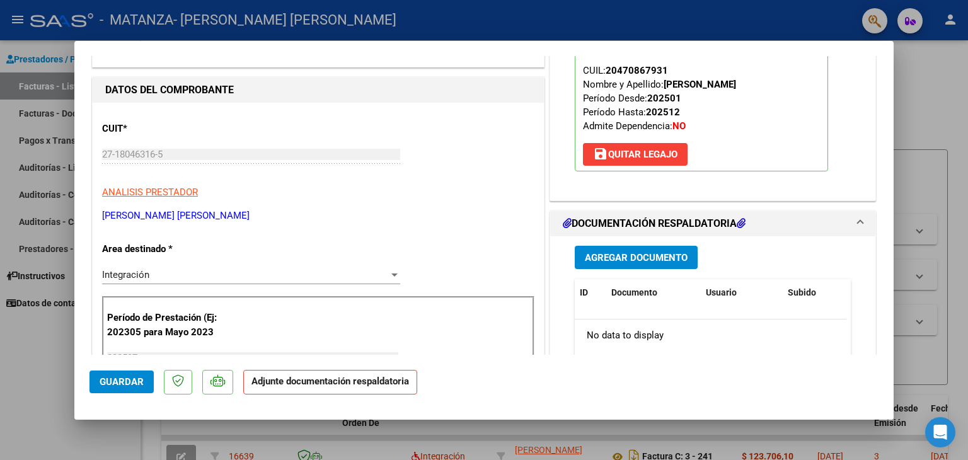
scroll to position [139, 0]
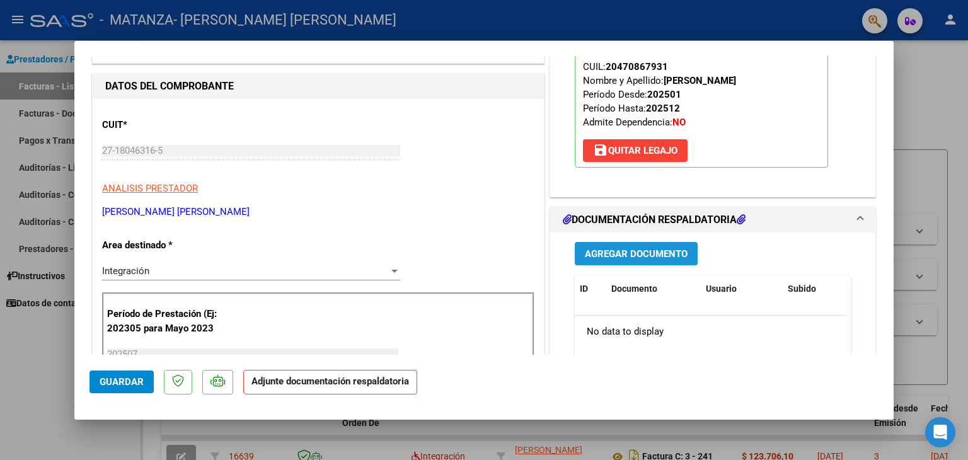
click at [634, 255] on span "Agregar Documento" at bounding box center [636, 253] width 103 height 11
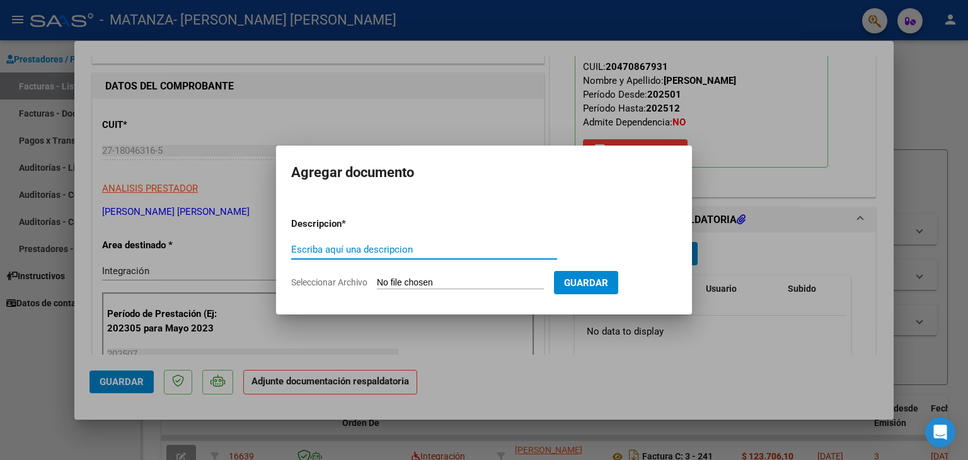
click at [448, 245] on input "Escriba aquí una descripcion" at bounding box center [424, 249] width 266 height 11
type input "Planilla de asistencia"
click at [429, 278] on input "Seleccionar Archivo" at bounding box center [460, 283] width 167 height 12
type input "C:\fakepath\[PERSON_NAME].jpg"
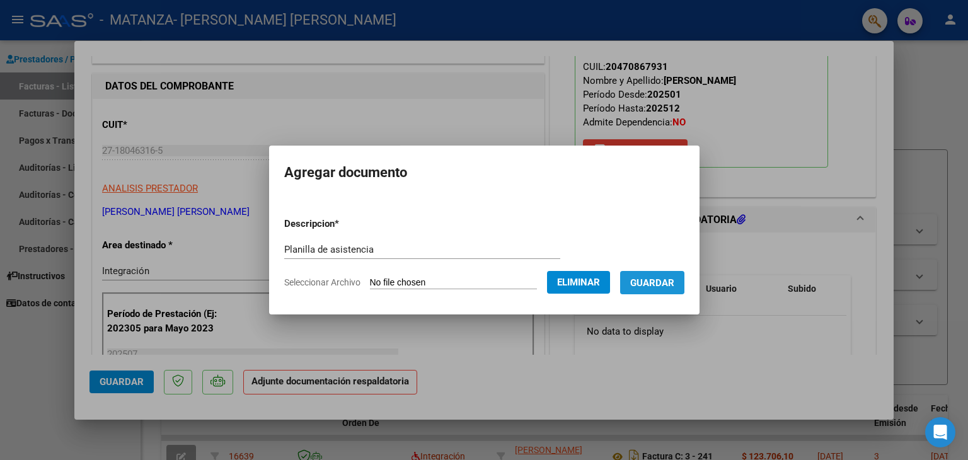
click at [648, 282] on span "Guardar" at bounding box center [652, 282] width 44 height 11
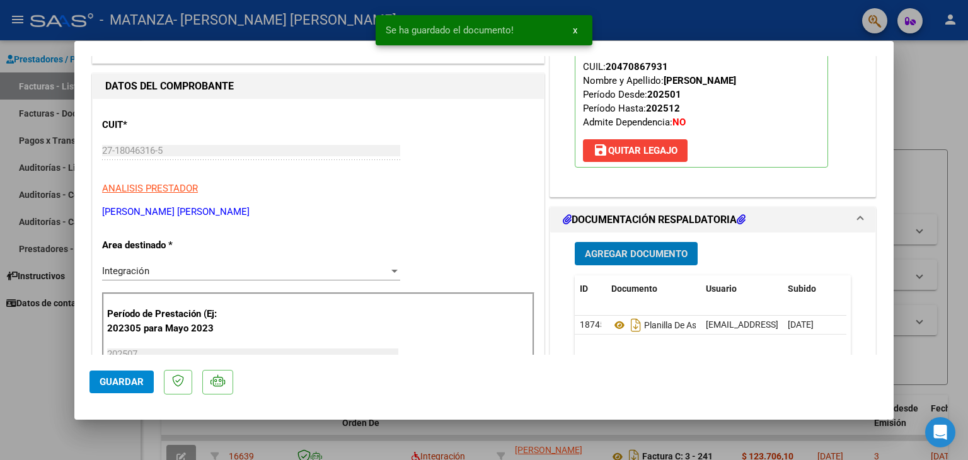
click at [144, 377] on button "Guardar" at bounding box center [121, 381] width 64 height 23
click at [40, 362] on div at bounding box center [484, 230] width 968 height 460
type input "$ 0,00"
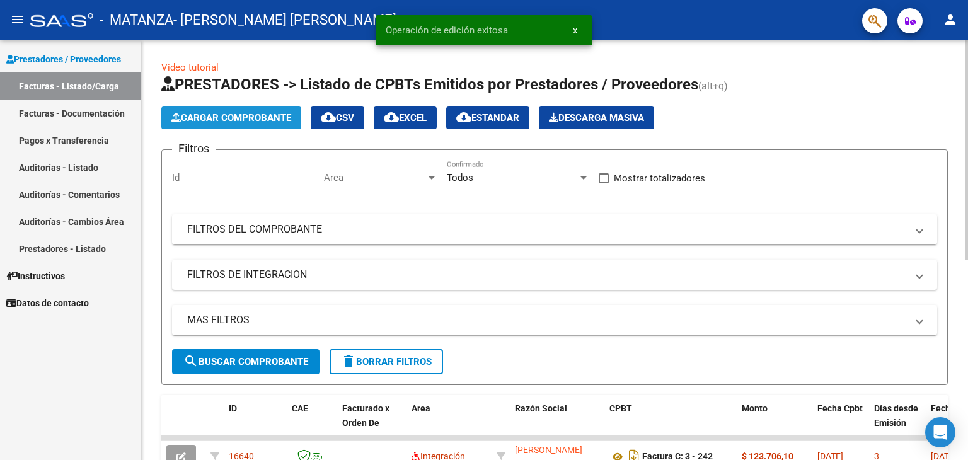
click at [254, 117] on span "Cargar Comprobante" at bounding box center [231, 117] width 120 height 11
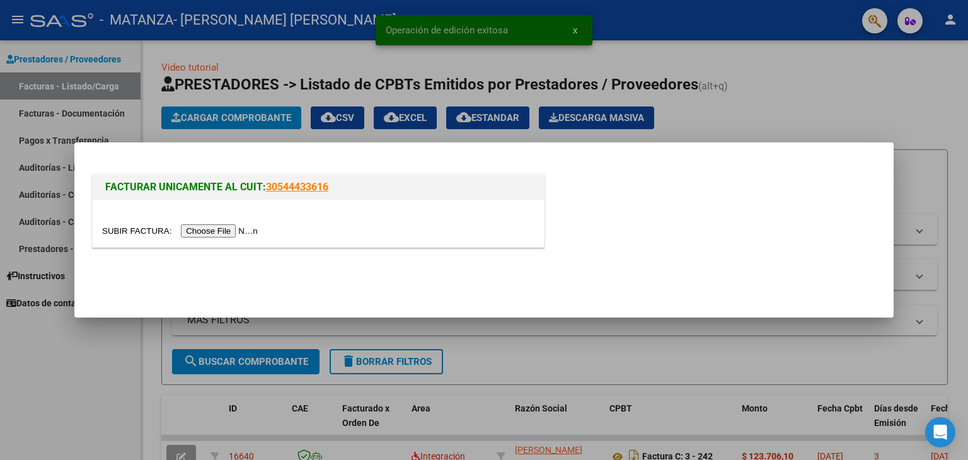
click at [208, 229] on input "file" at bounding box center [181, 230] width 159 height 13
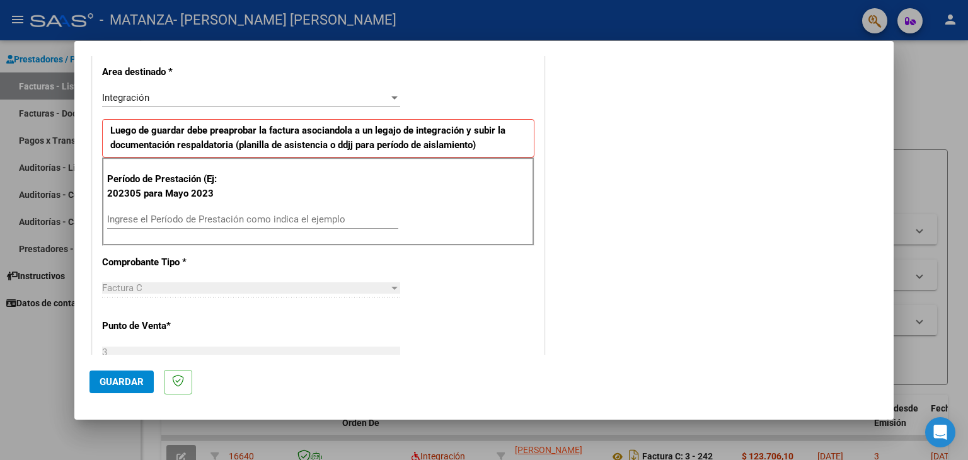
scroll to position [302, 0]
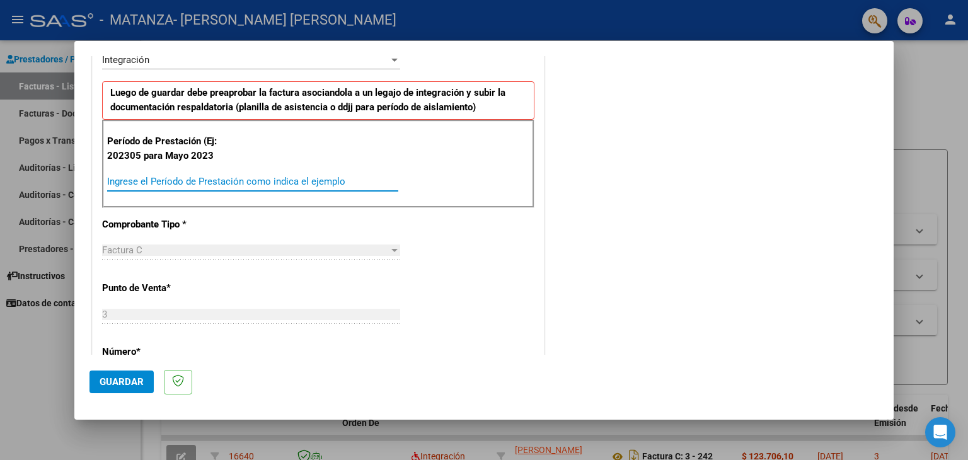
click at [219, 176] on input "Ingrese el Período de Prestación como indica el ejemplo" at bounding box center [252, 181] width 291 height 11
type input "202507"
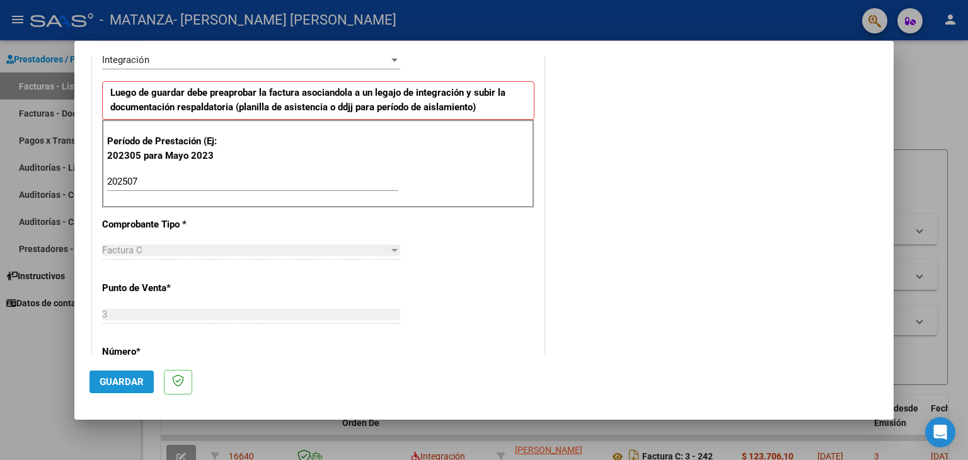
click at [121, 382] on span "Guardar" at bounding box center [122, 381] width 44 height 11
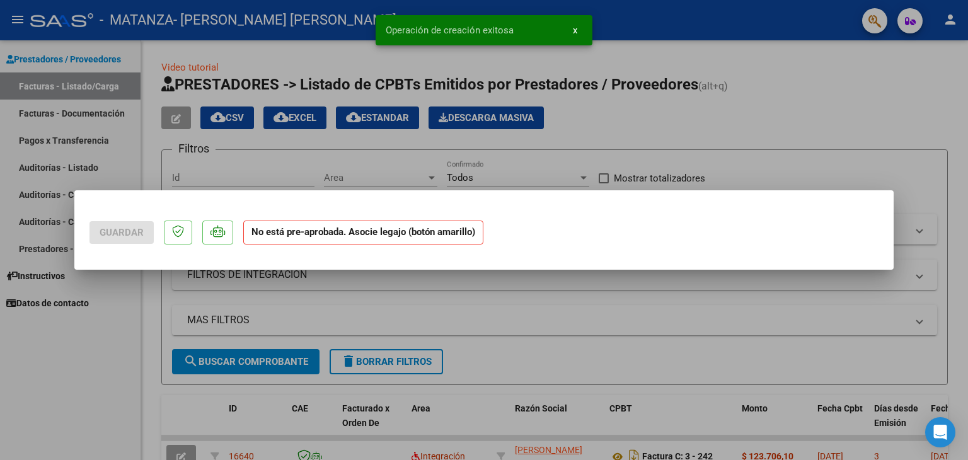
scroll to position [0, 0]
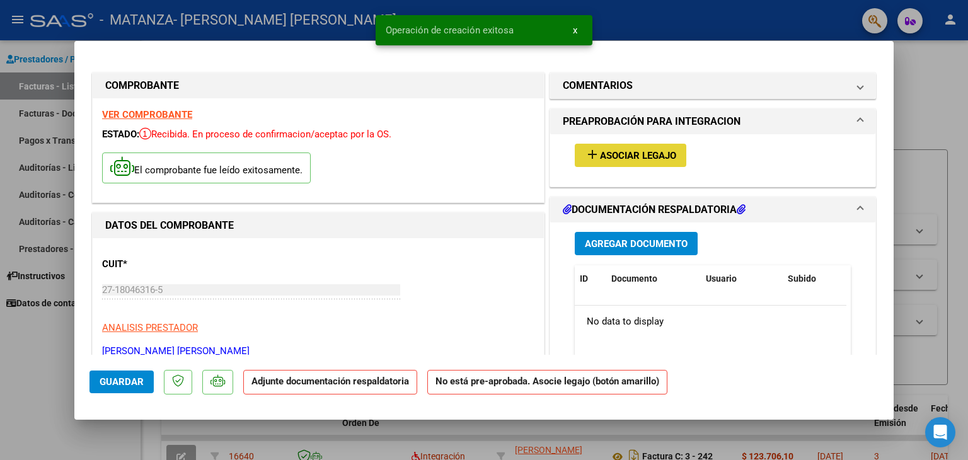
click at [639, 144] on button "add Asociar Legajo" at bounding box center [629, 155] width 111 height 23
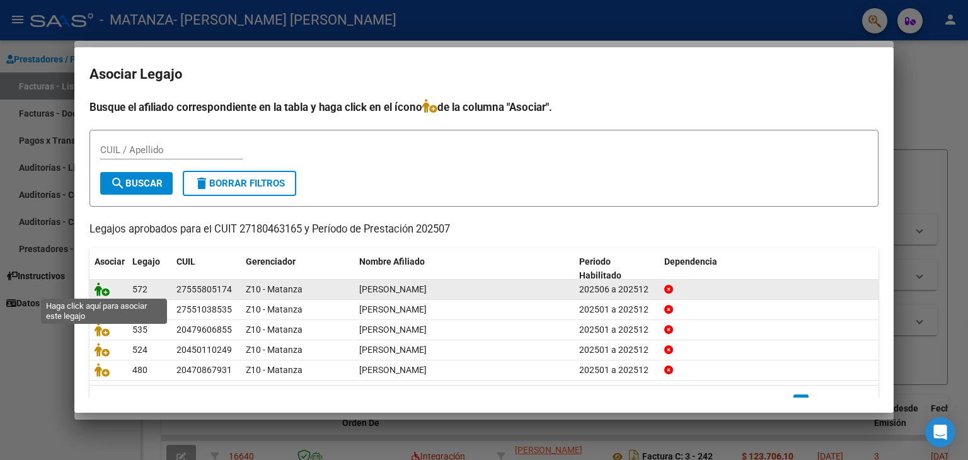
click at [102, 292] on icon at bounding box center [101, 289] width 15 height 14
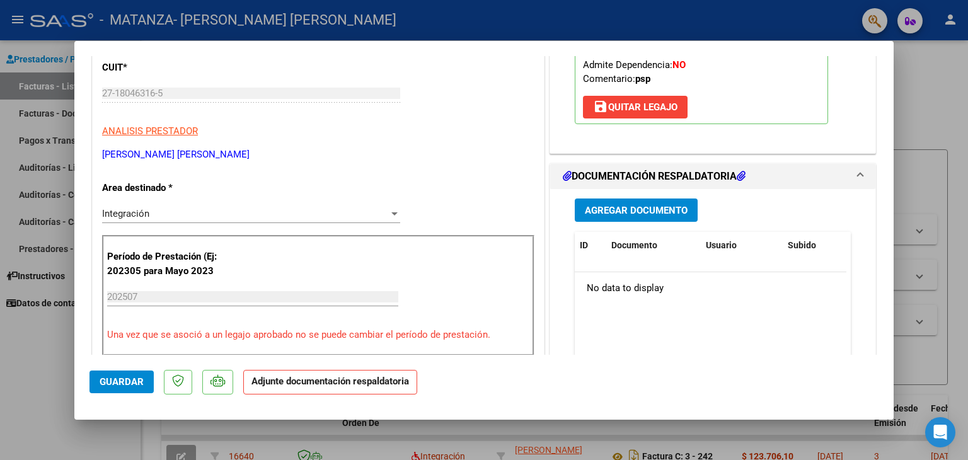
scroll to position [224, 0]
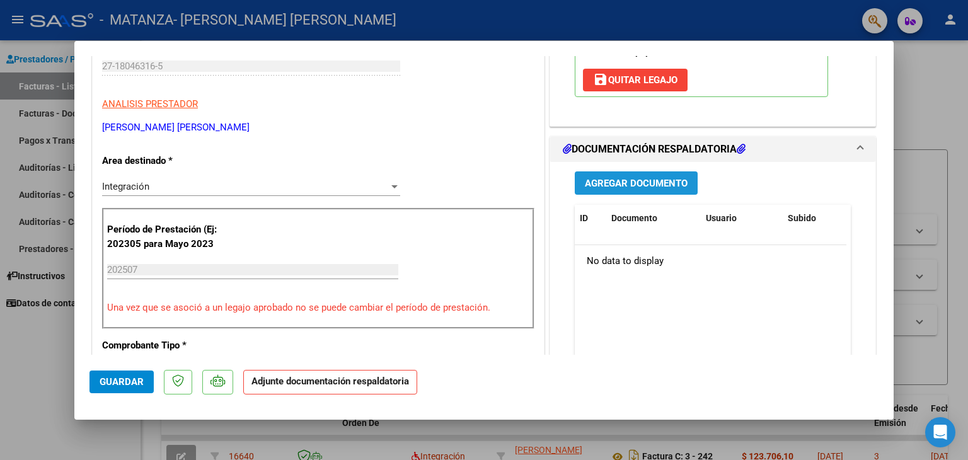
click at [629, 174] on button "Agregar Documento" at bounding box center [635, 182] width 123 height 23
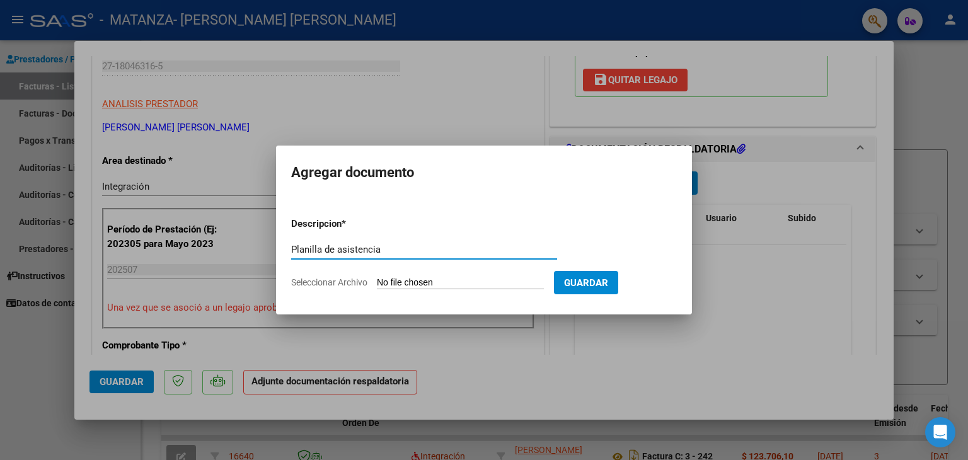
type input "Planilla de asistencia"
click at [476, 287] on input "Seleccionar Archivo" at bounding box center [460, 283] width 167 height 12
type input "C:\fakepath\[PERSON_NAME].jpg"
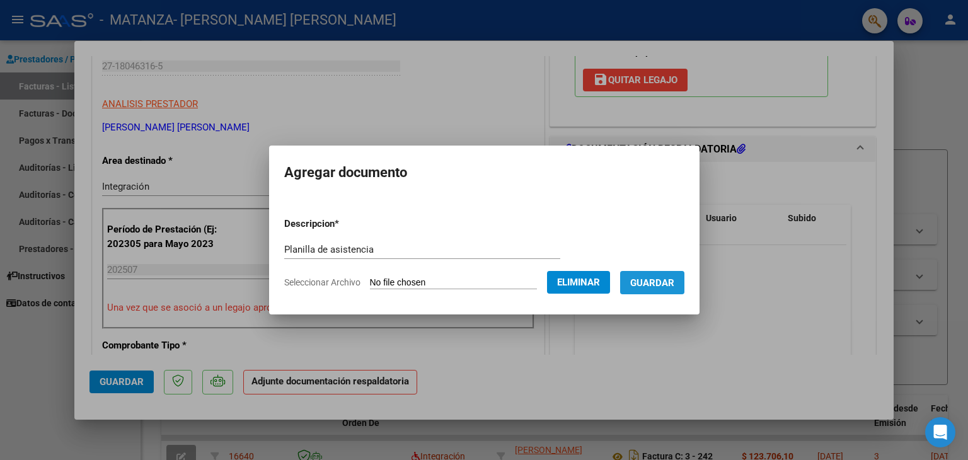
click at [650, 280] on span "Guardar" at bounding box center [652, 282] width 44 height 11
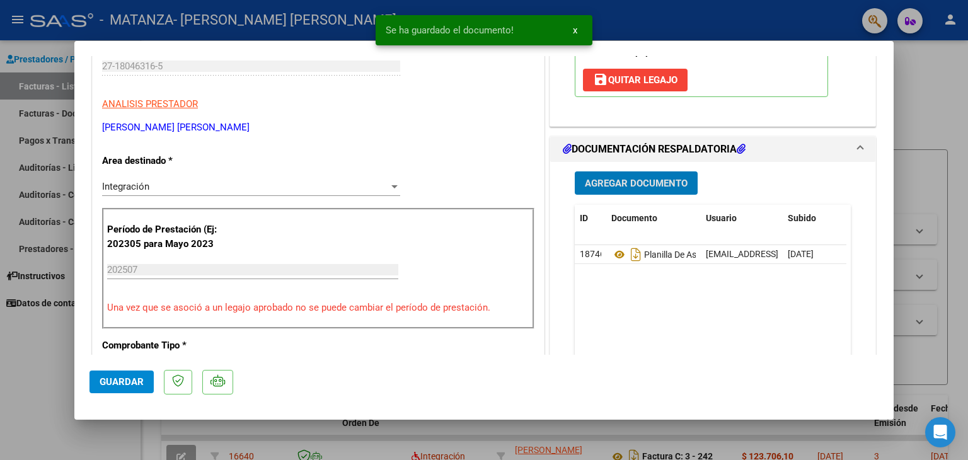
click at [108, 375] on button "Guardar" at bounding box center [121, 381] width 64 height 23
click at [48, 368] on div at bounding box center [484, 230] width 968 height 460
type input "$ 0,00"
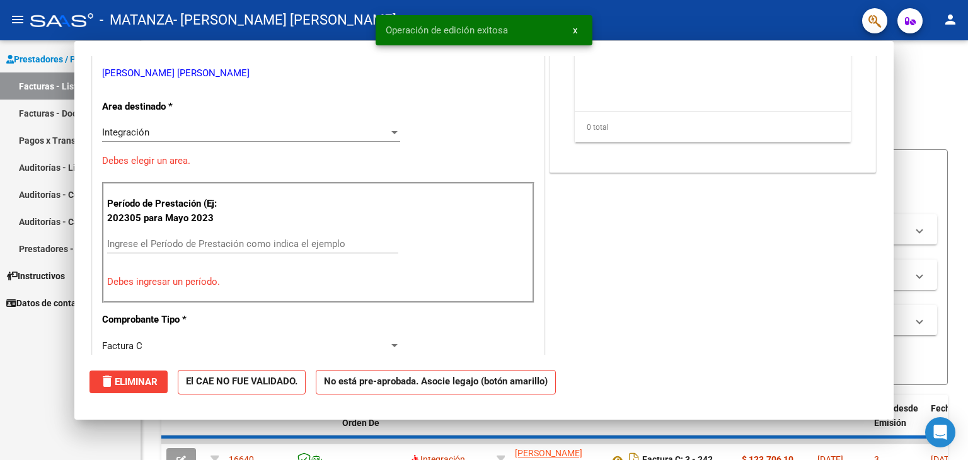
scroll to position [185, 0]
